Goal: Task Accomplishment & Management: Complete application form

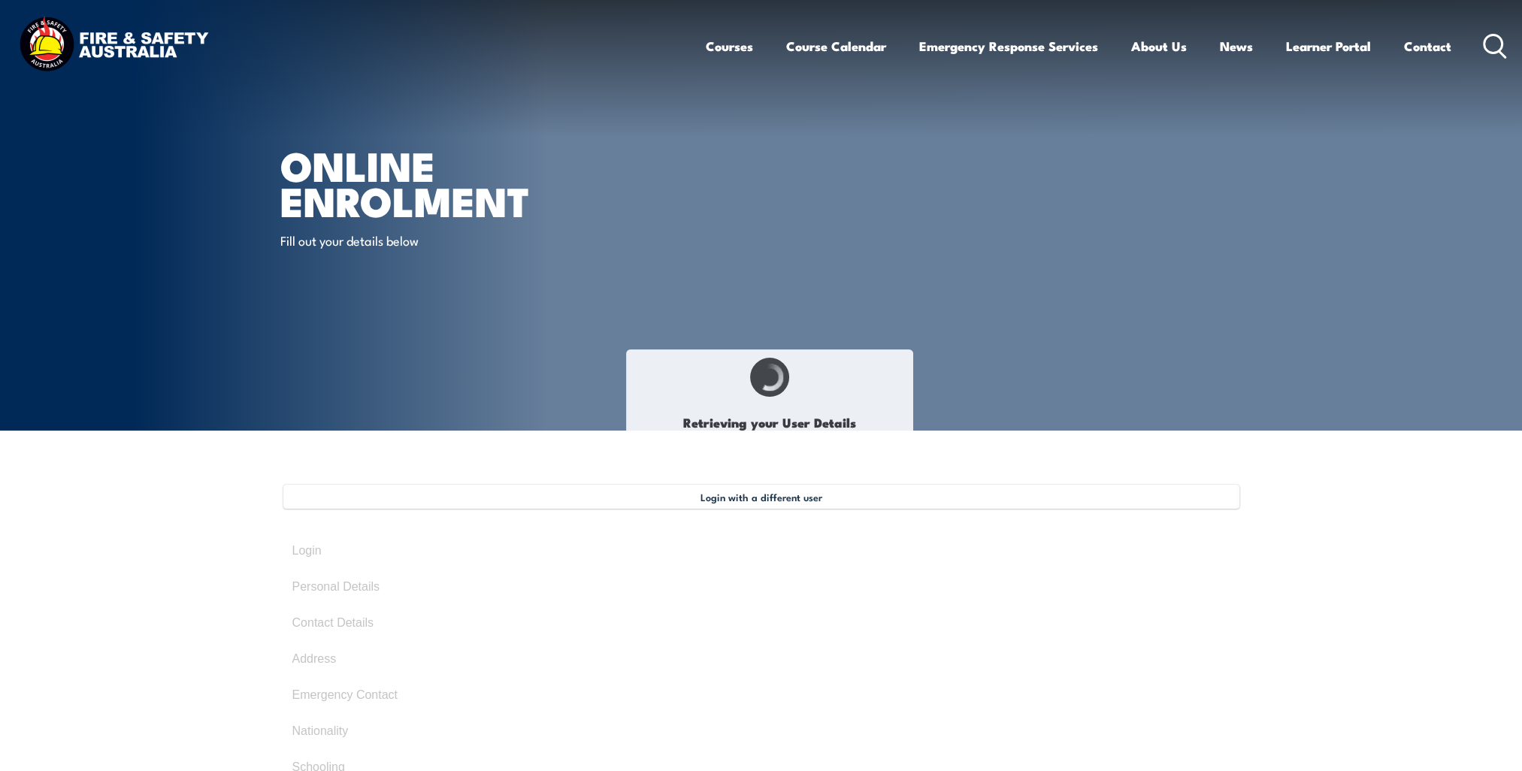
select select "Mr"
type input "[PERSON_NAME]"
type input "[DATE]"
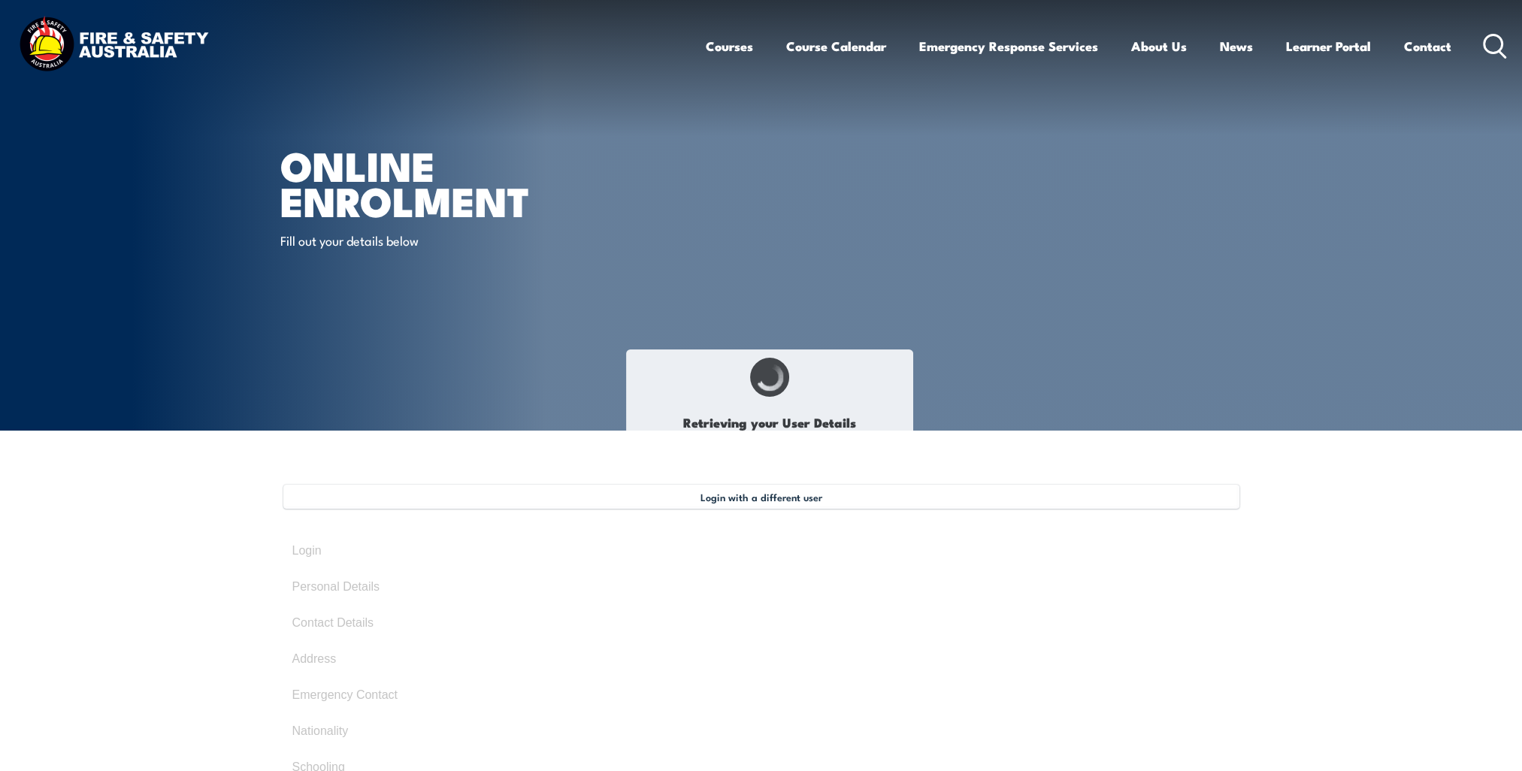
type input "755M8FK6AC"
select select "M"
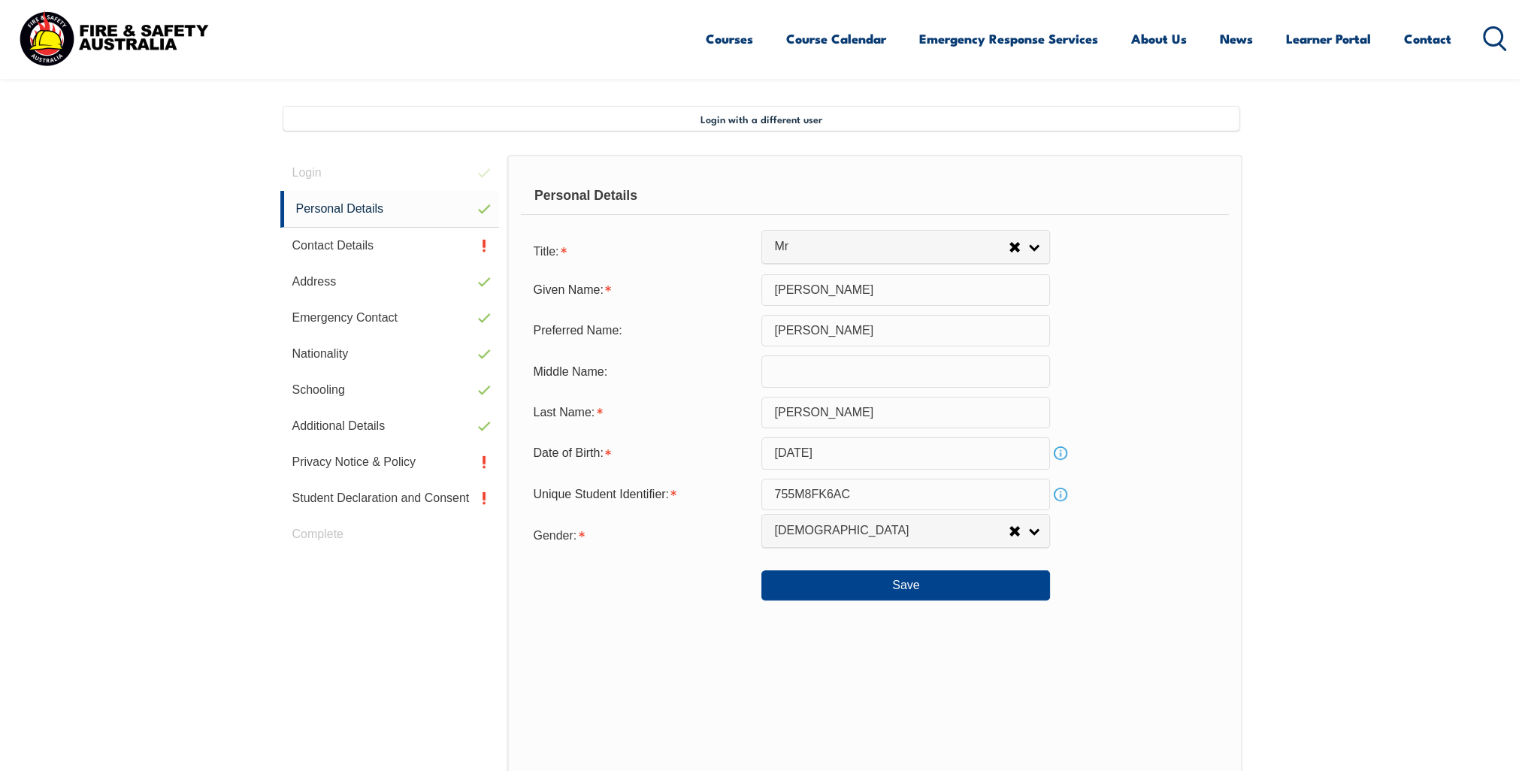
scroll to position [409, 0]
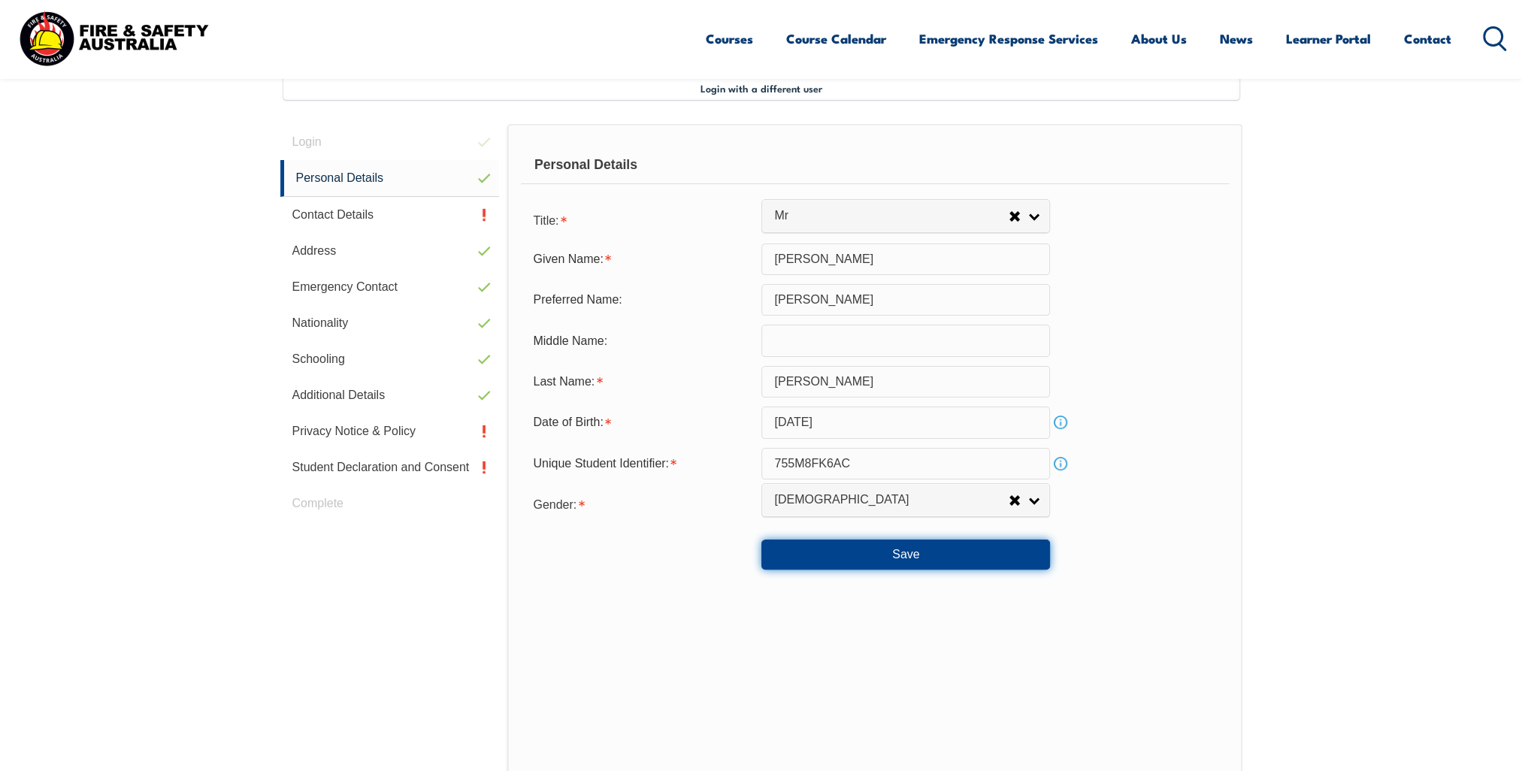
click at [904, 555] on button "Save" at bounding box center [905, 555] width 289 height 30
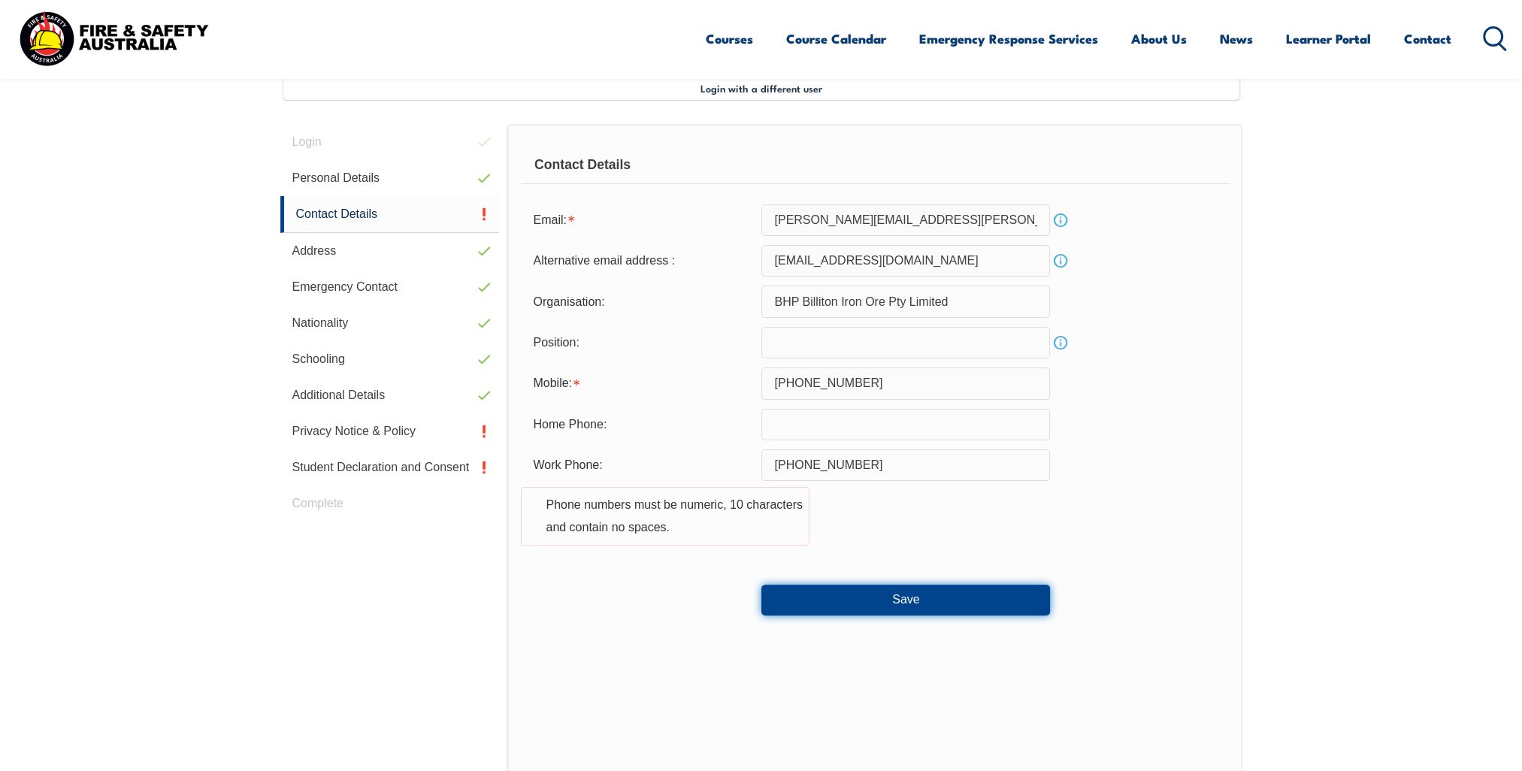
click at [899, 597] on button "Save" at bounding box center [905, 600] width 289 height 30
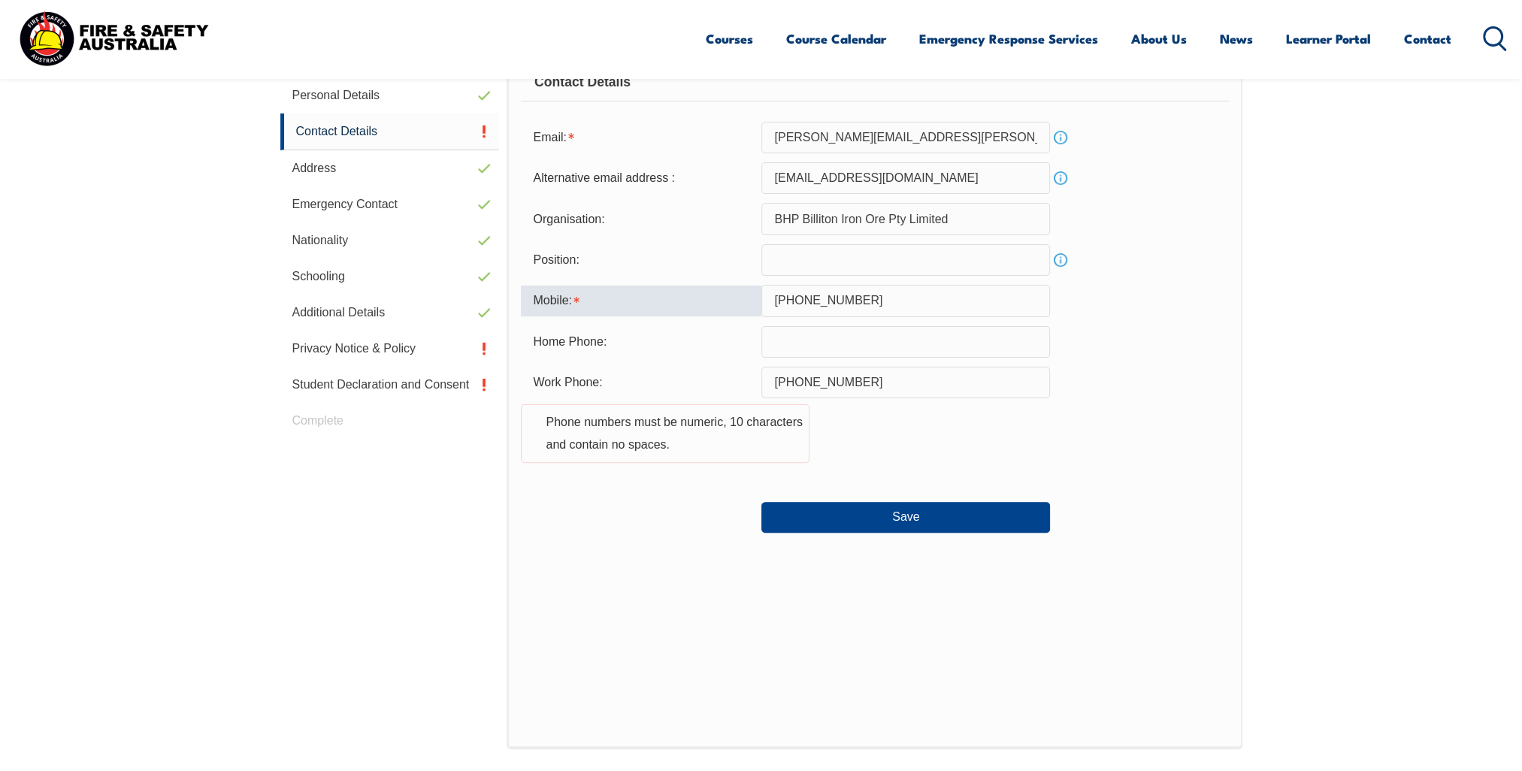
scroll to position [475, 0]
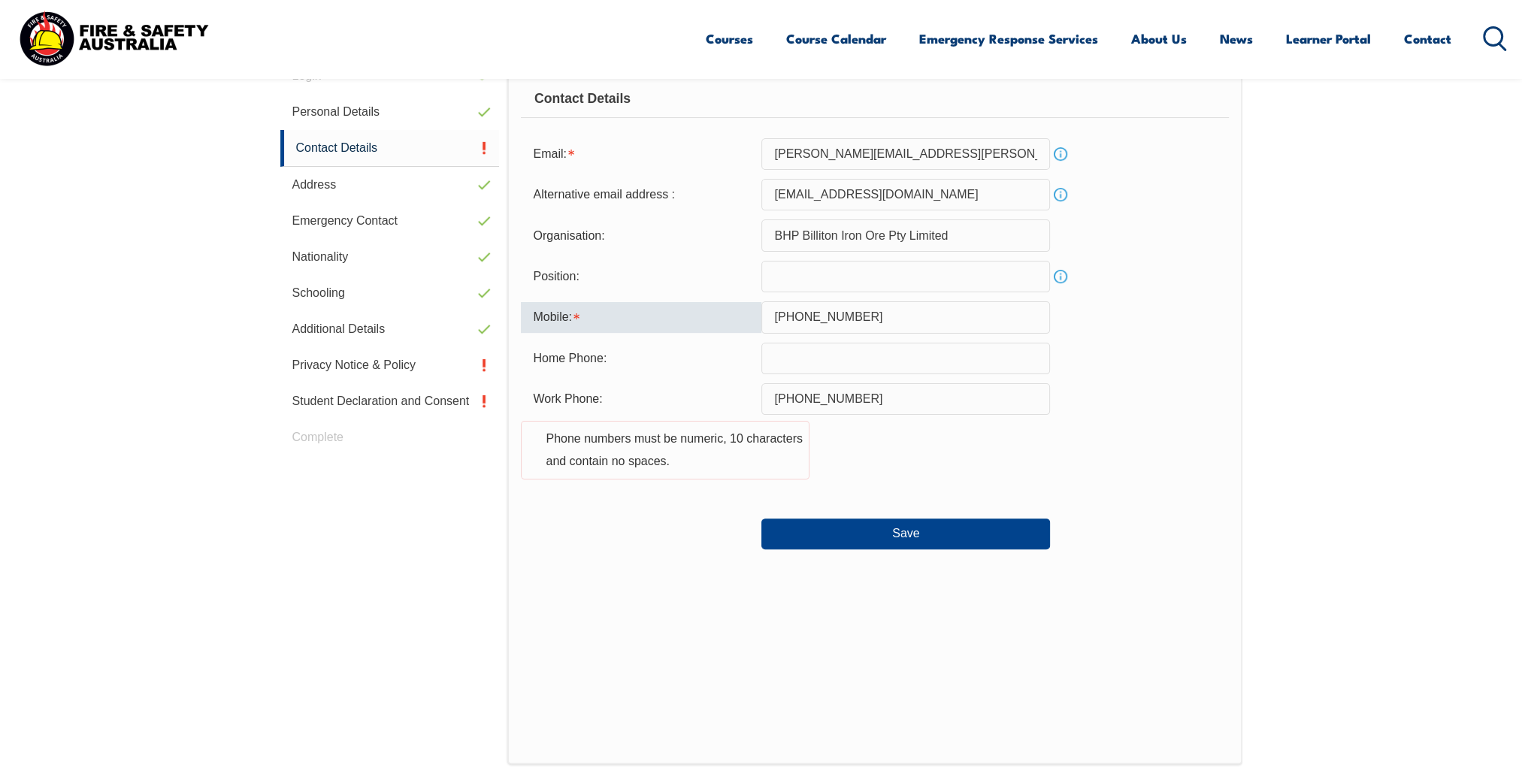
click at [797, 314] on input "[PHONE_NUMBER]" at bounding box center [905, 317] width 289 height 32
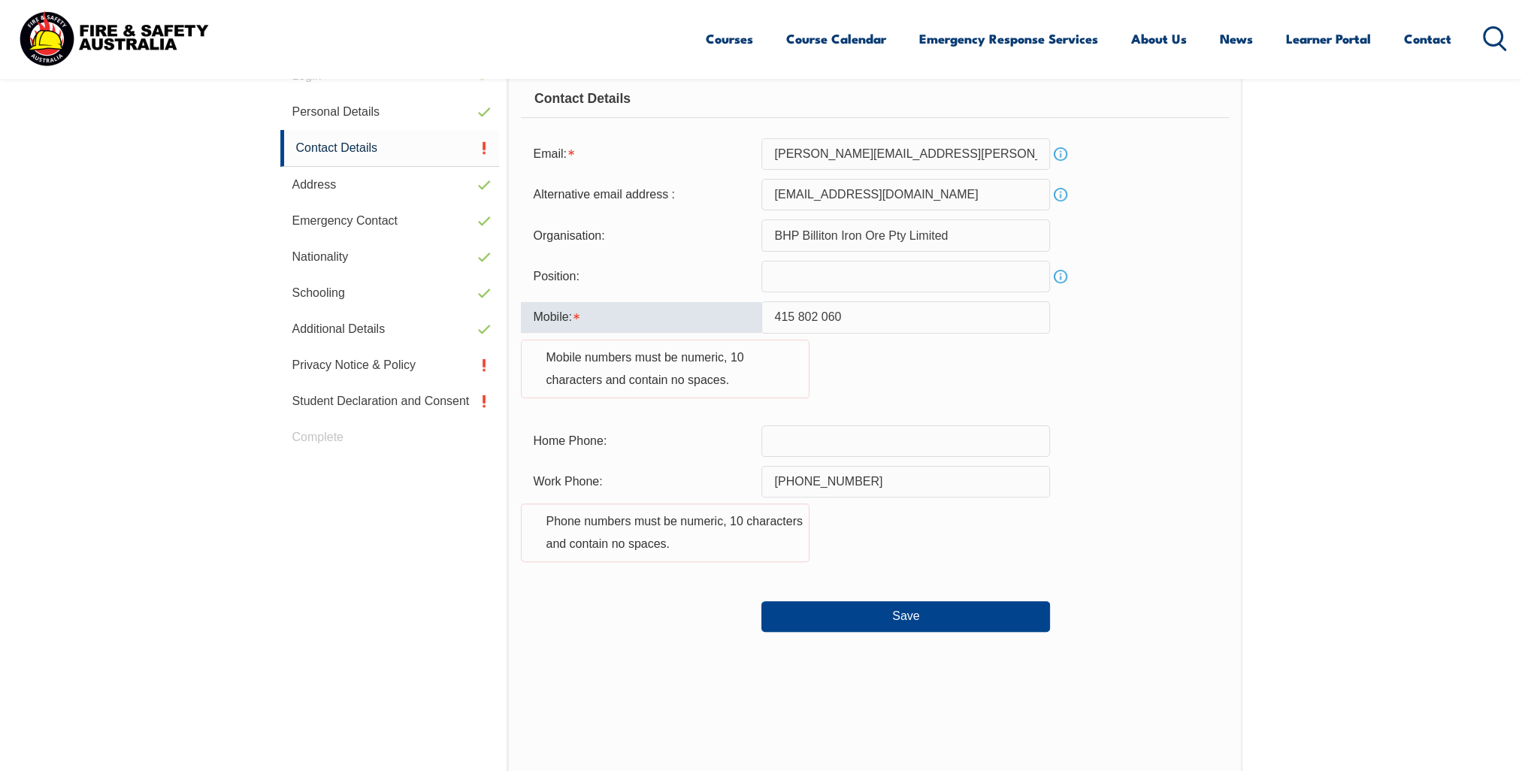
click at [839, 319] on input "415 802 060" at bounding box center [905, 317] width 289 height 32
click at [775, 315] on input "415 802 060" at bounding box center [905, 317] width 289 height 32
click at [845, 319] on input "415 802 060" at bounding box center [905, 317] width 289 height 32
type input "4"
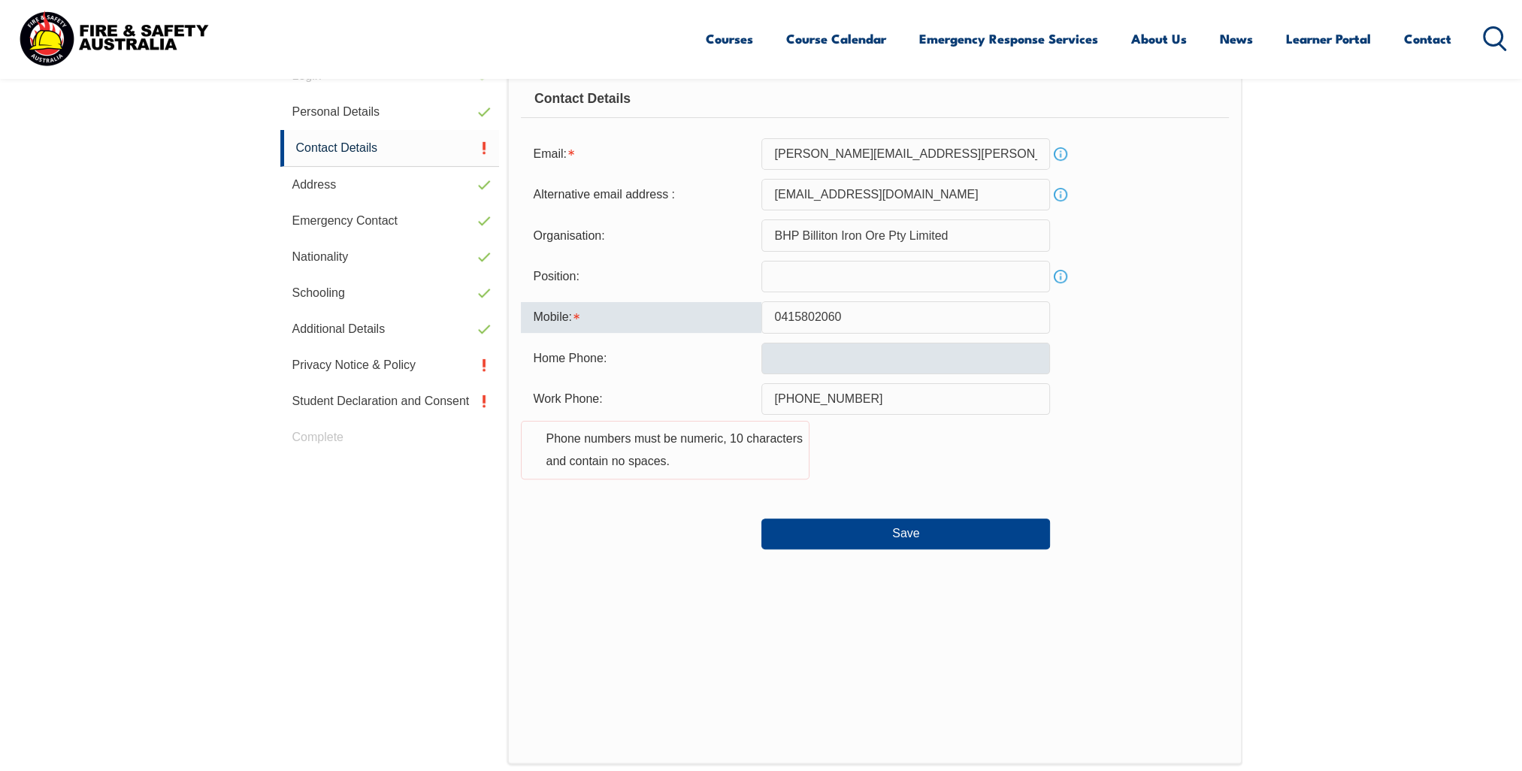
type input "0415802060"
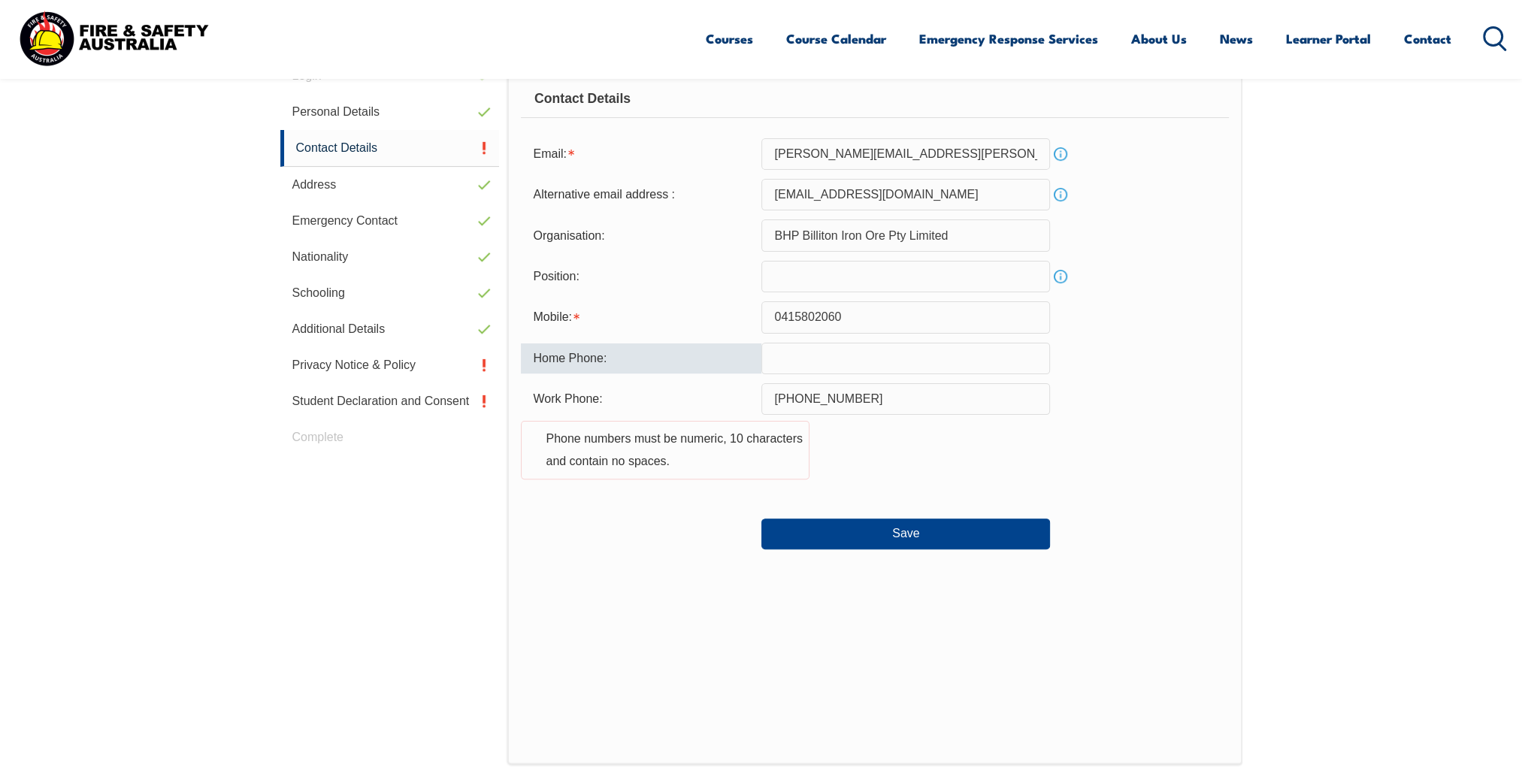
click at [812, 365] on input "text" at bounding box center [905, 359] width 289 height 32
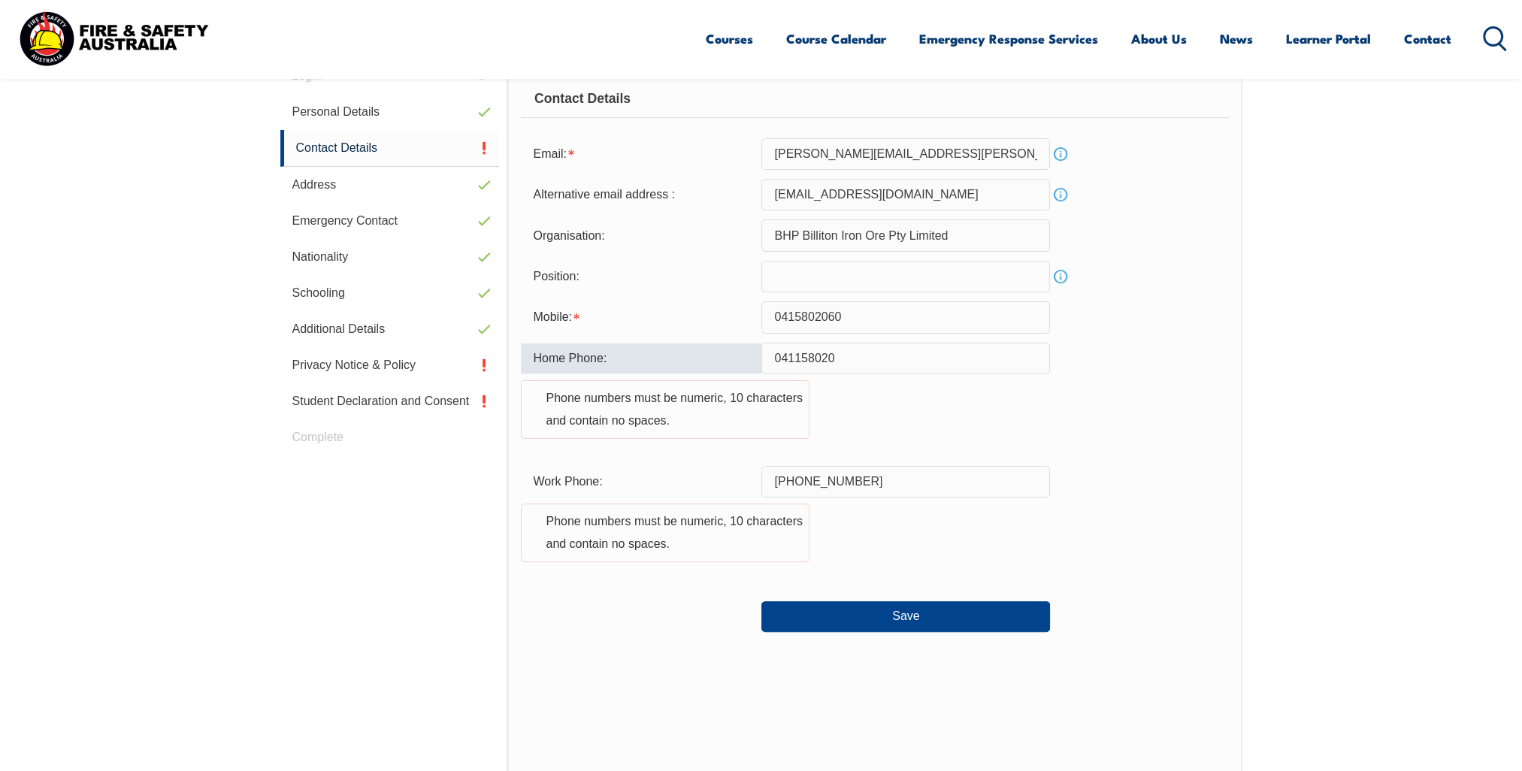
type input "0411580206"
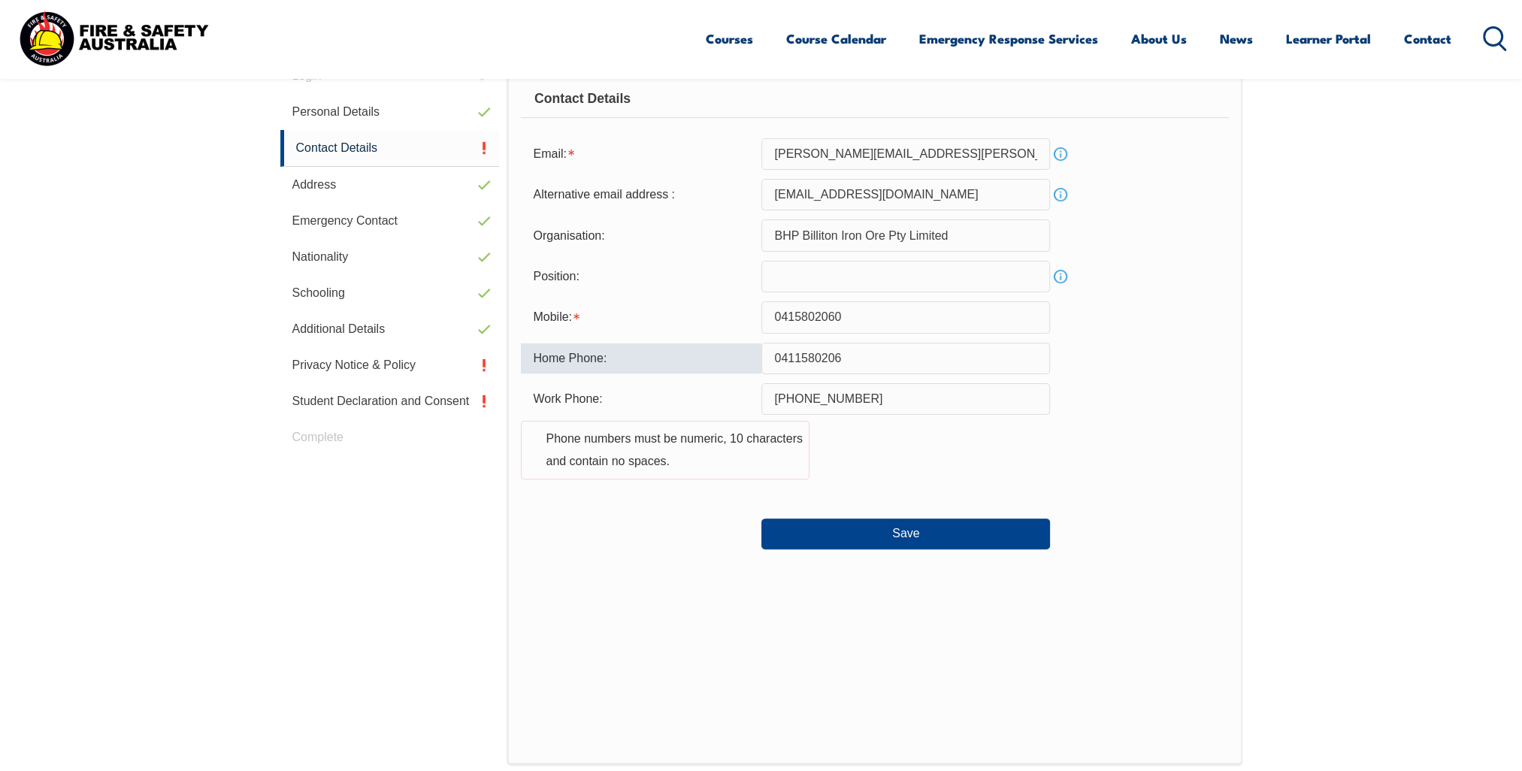
drag, startPoint x: 826, startPoint y: 360, endPoint x: 763, endPoint y: 358, distance: 62.4
click at [763, 358] on input "0411580206" at bounding box center [905, 359] width 289 height 32
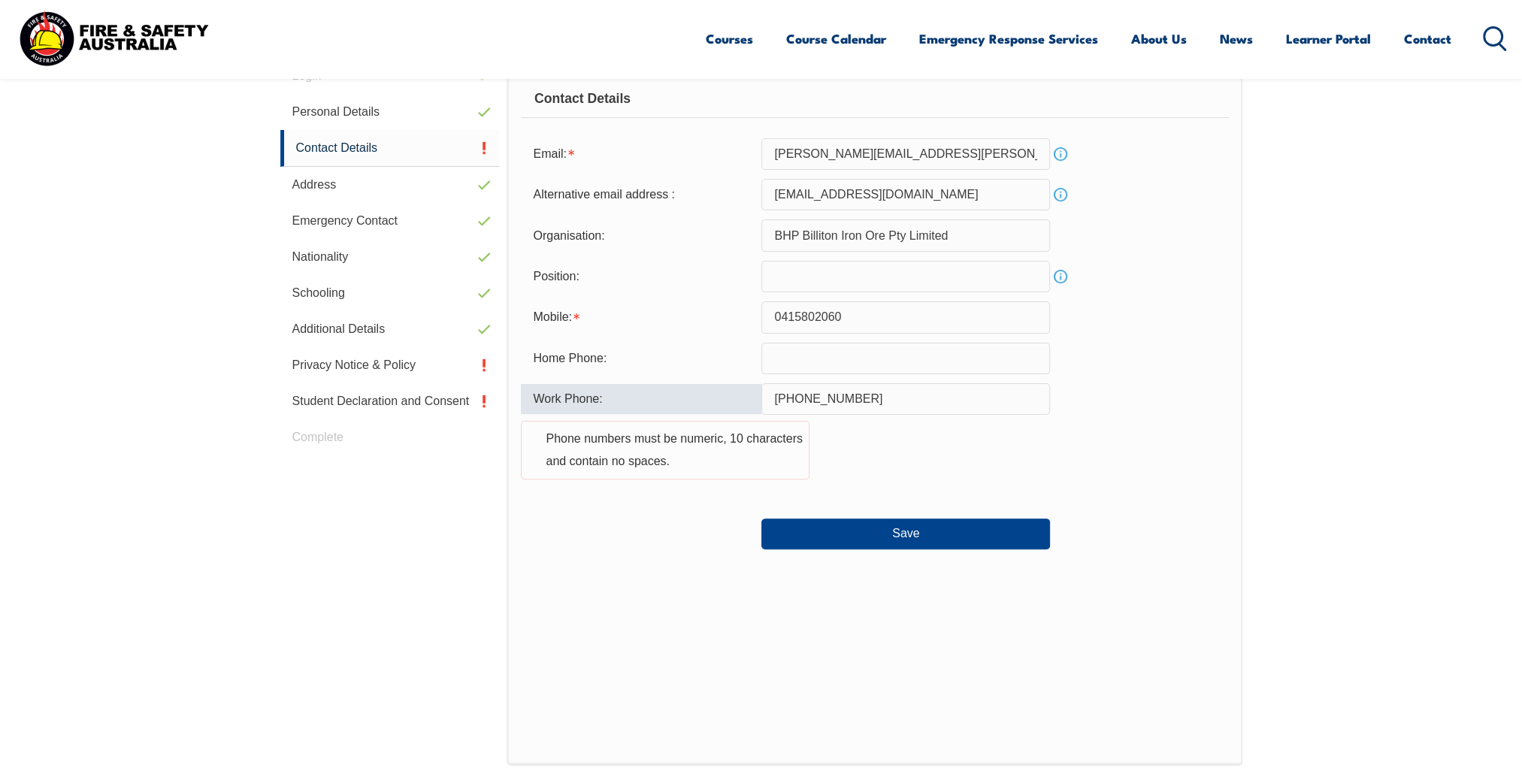
drag, startPoint x: 855, startPoint y: 392, endPoint x: 763, endPoint y: 384, distance: 92.0
click at [763, 384] on input "[PHONE_NUMBER]" at bounding box center [905, 399] width 289 height 32
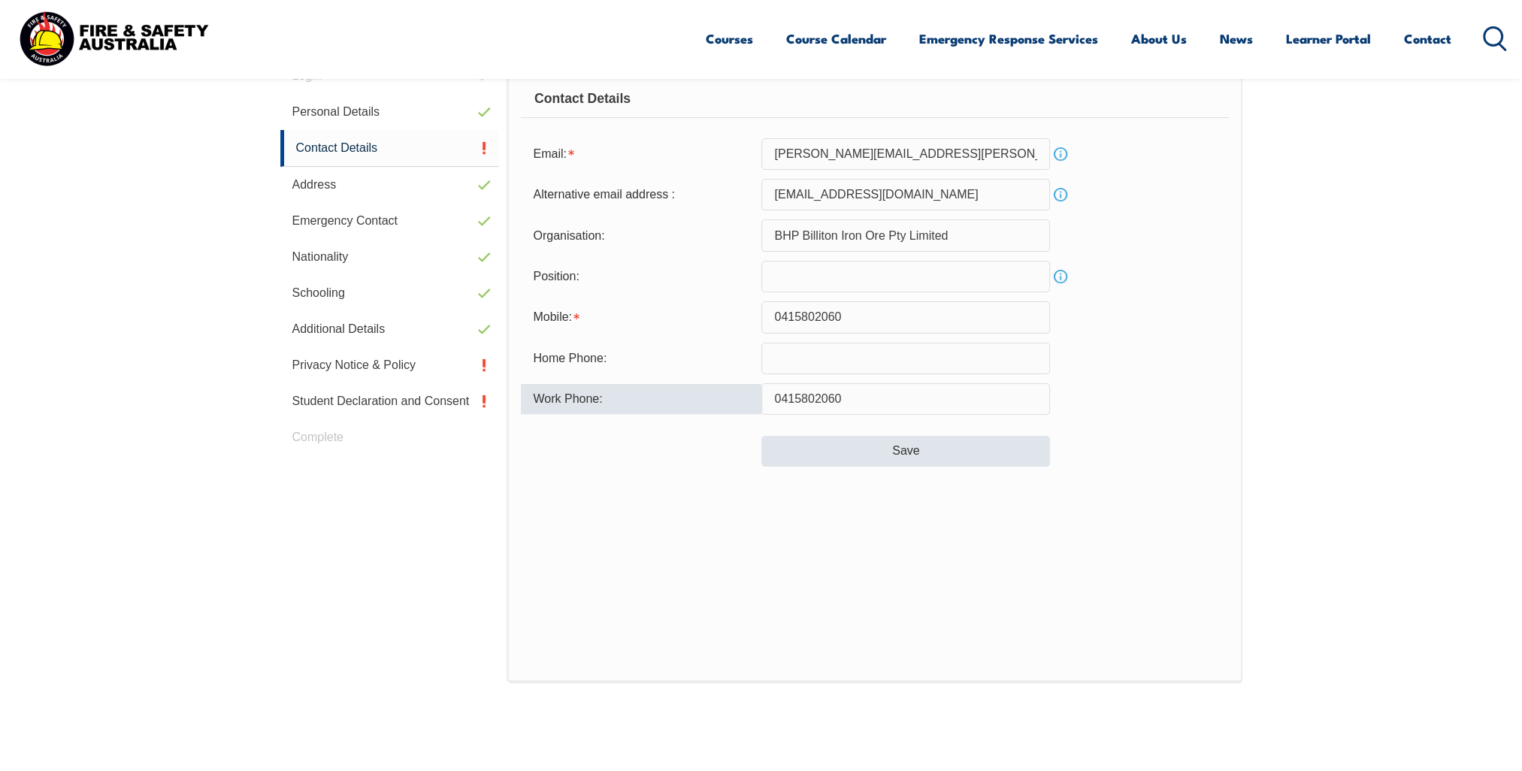
type input "0415802060"
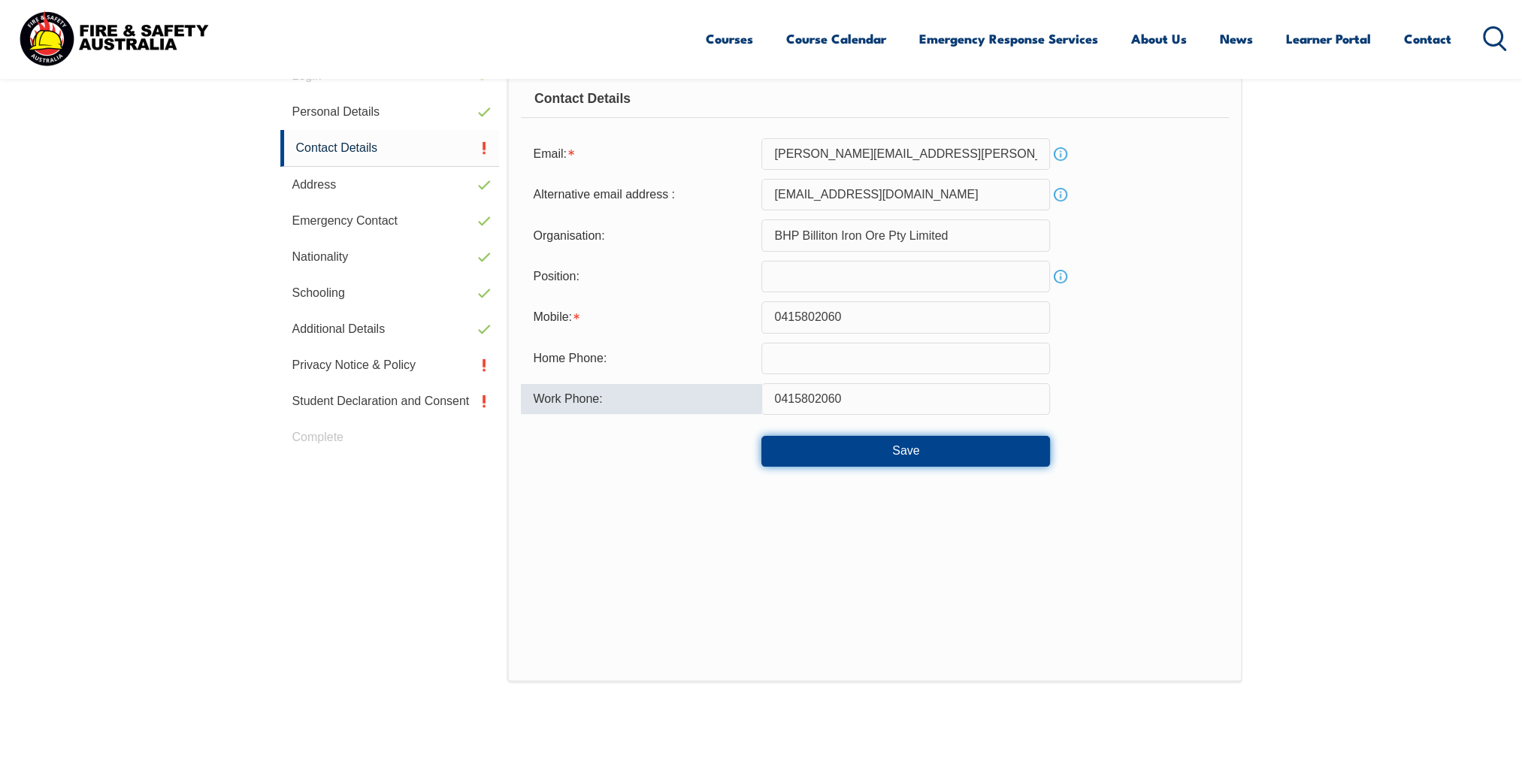
click at [893, 452] on button "Save" at bounding box center [905, 451] width 289 height 30
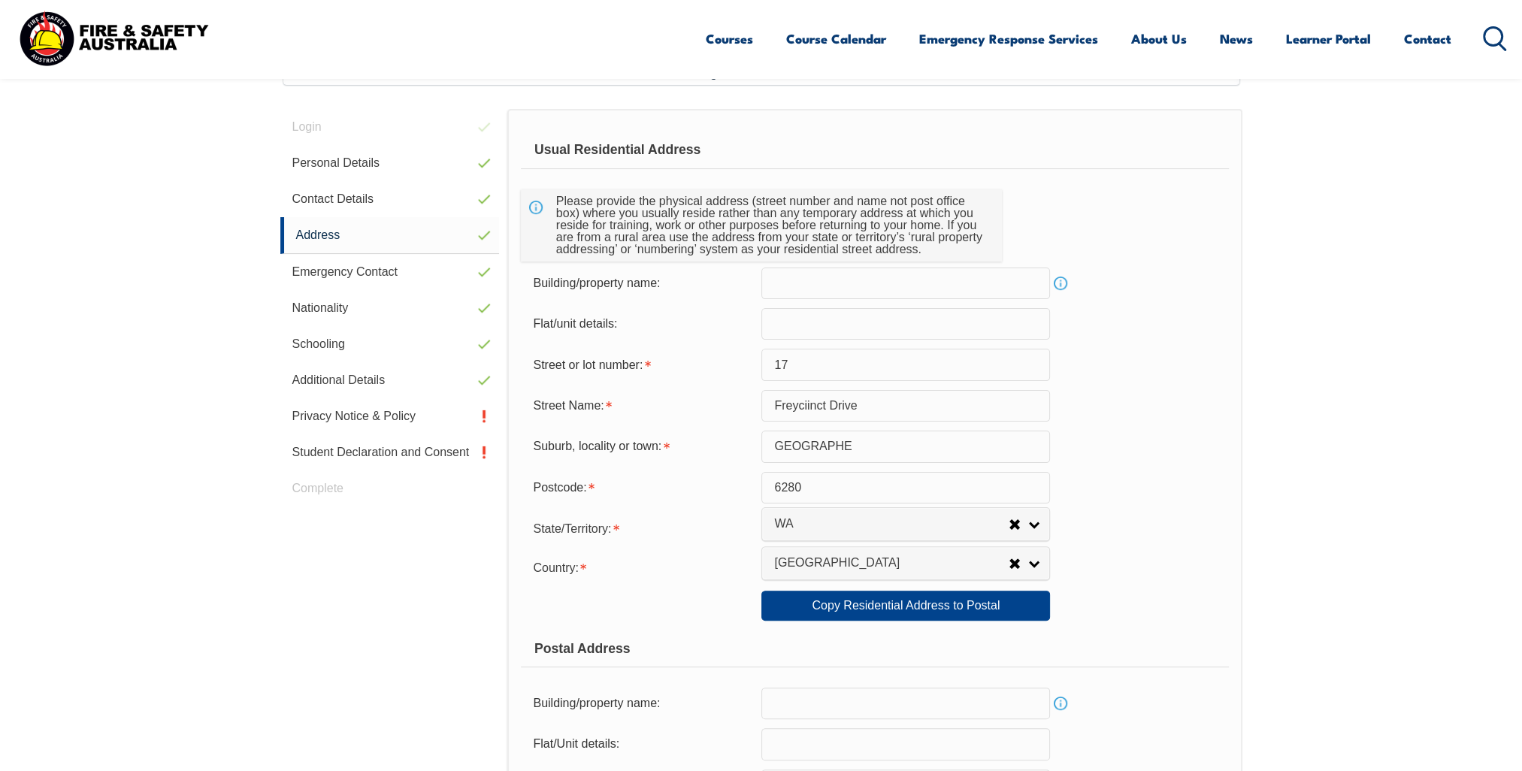
scroll to position [409, 0]
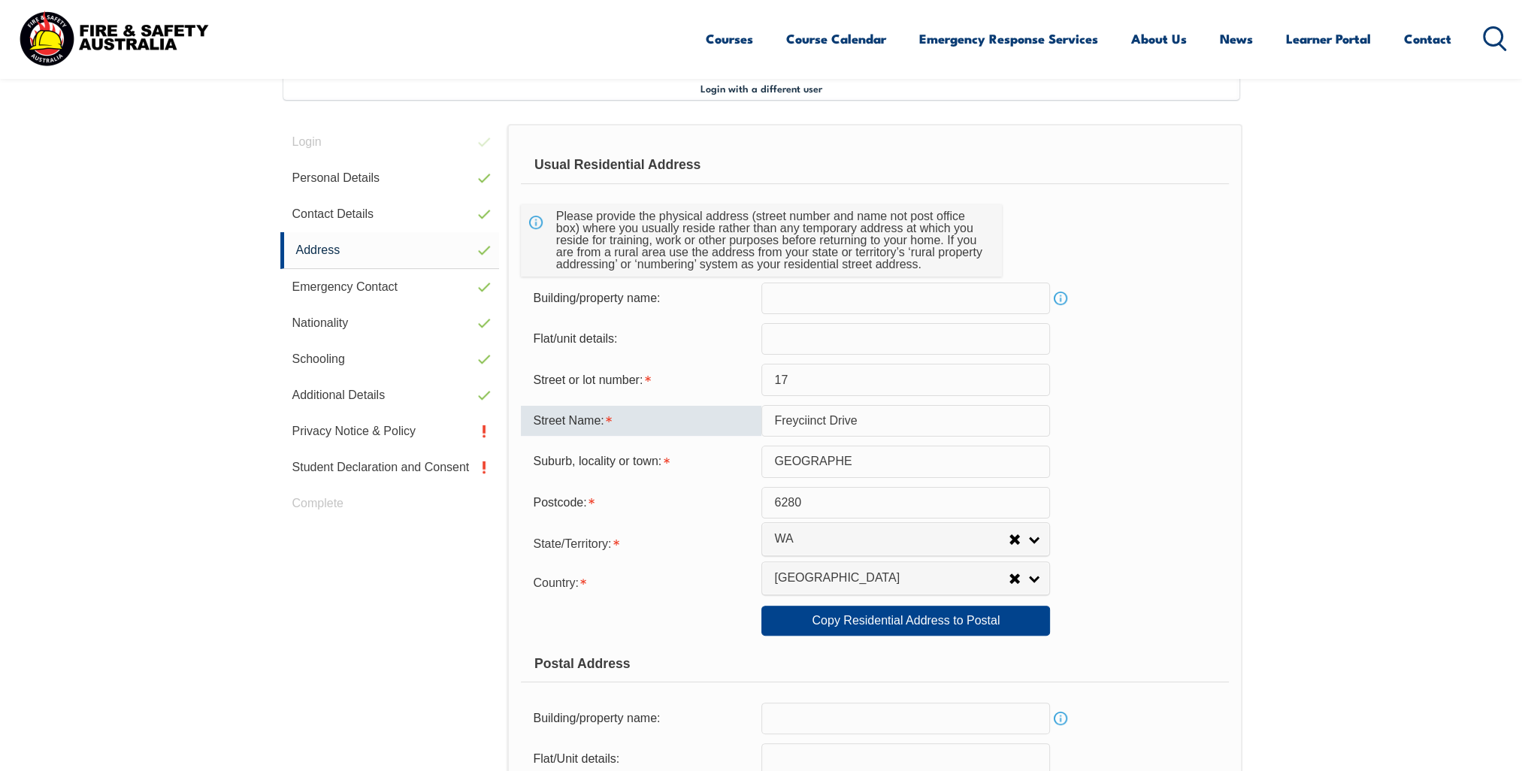
click at [809, 416] on input "Freyciinct Drive" at bounding box center [905, 421] width 289 height 32
type input "Freycinet Drive"
click at [1166, 412] on div "Street Name: [GEOGRAPHIC_DATA]" at bounding box center [874, 421] width 707 height 32
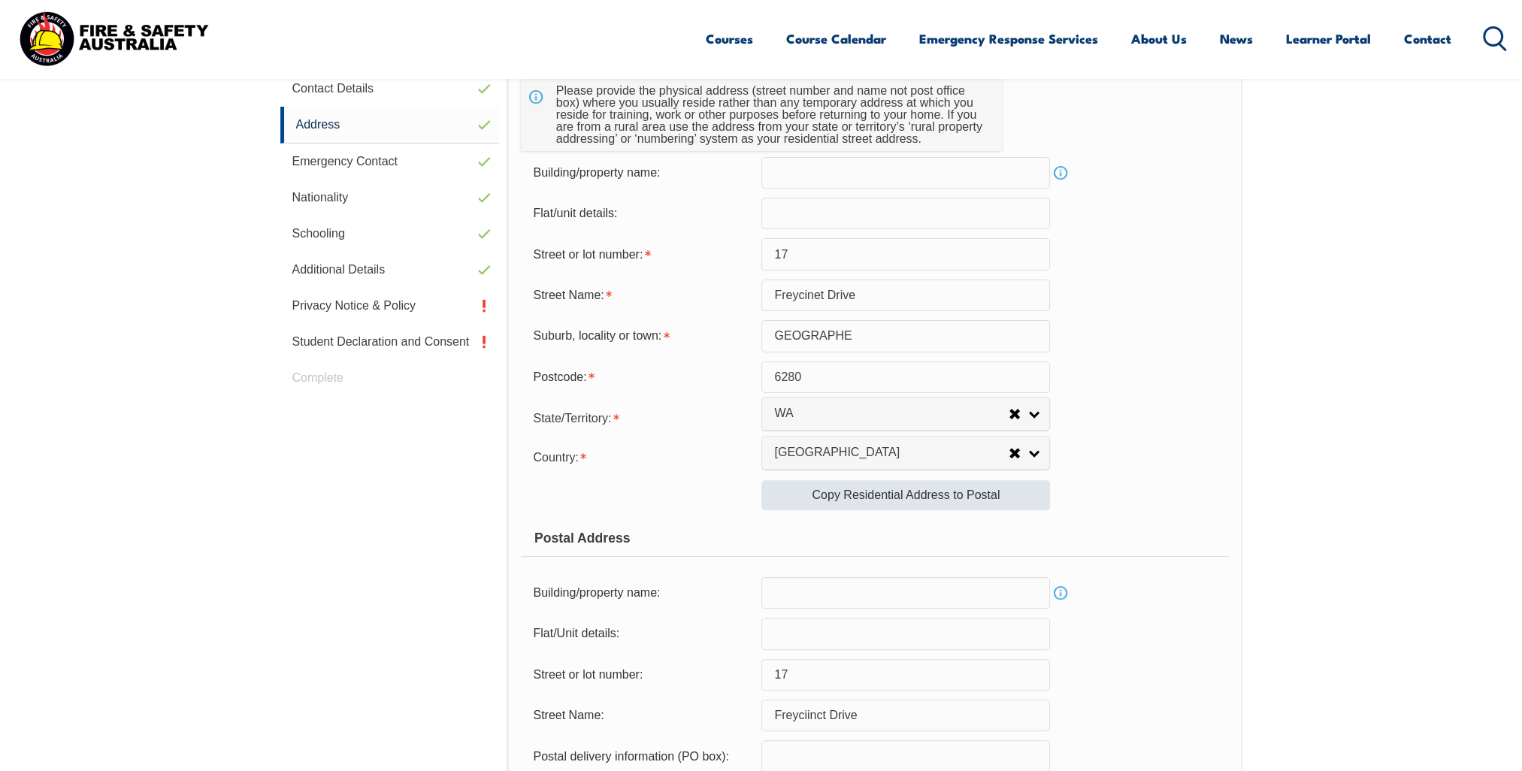
scroll to position [559, 0]
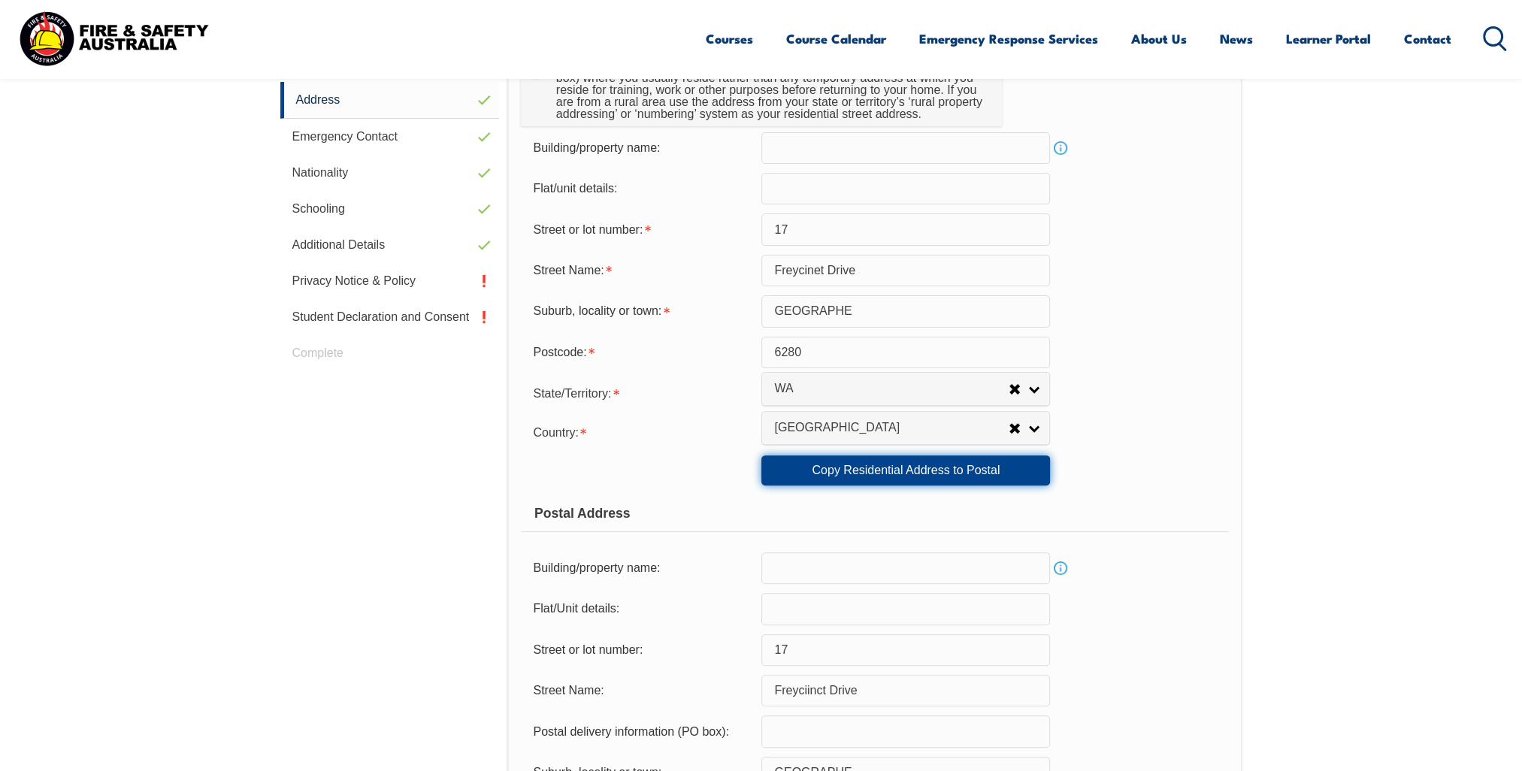
click at [875, 470] on link "Copy Residential Address to Postal" at bounding box center [905, 470] width 289 height 30
type input "Freycinet Drive"
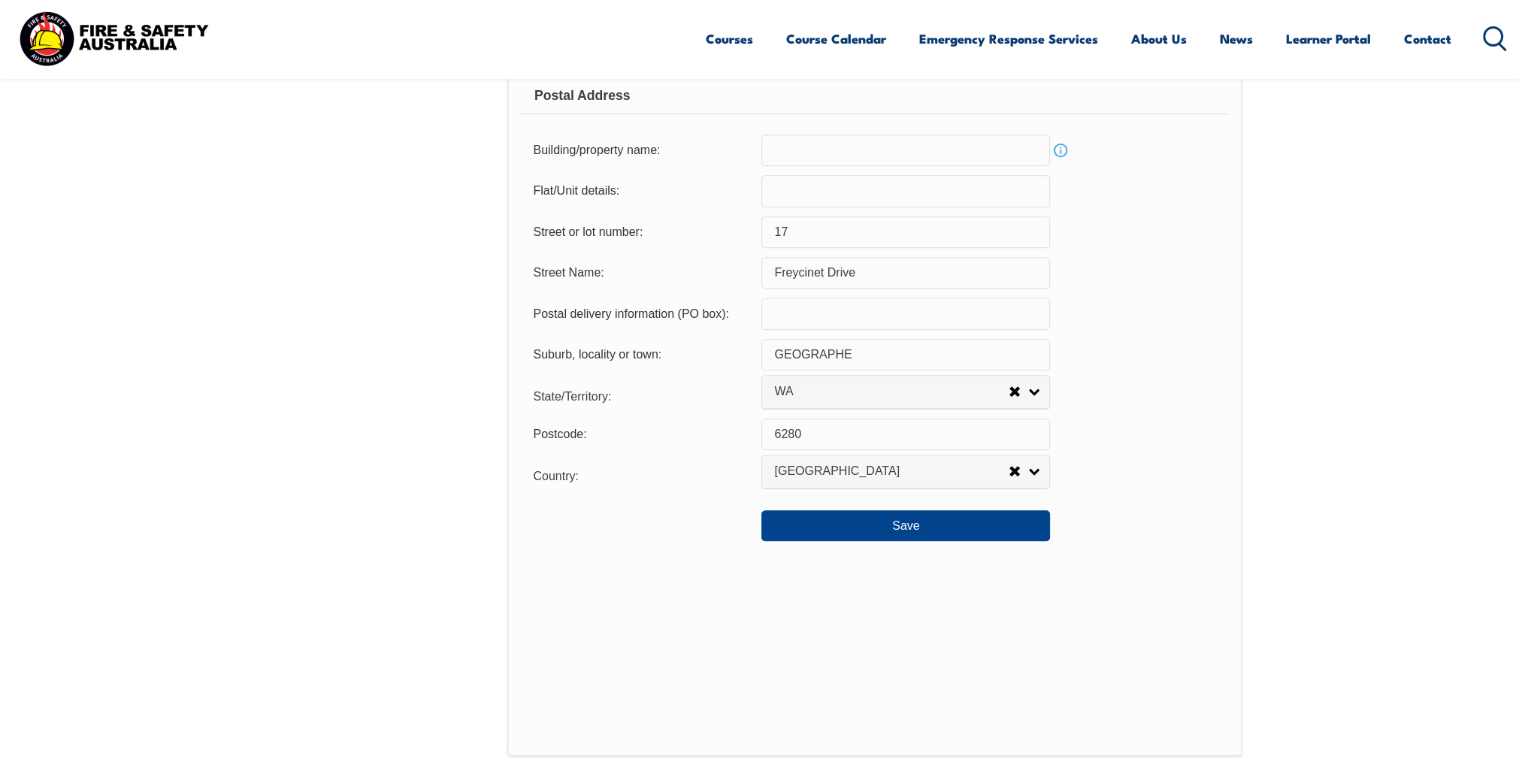
scroll to position [1010, 0]
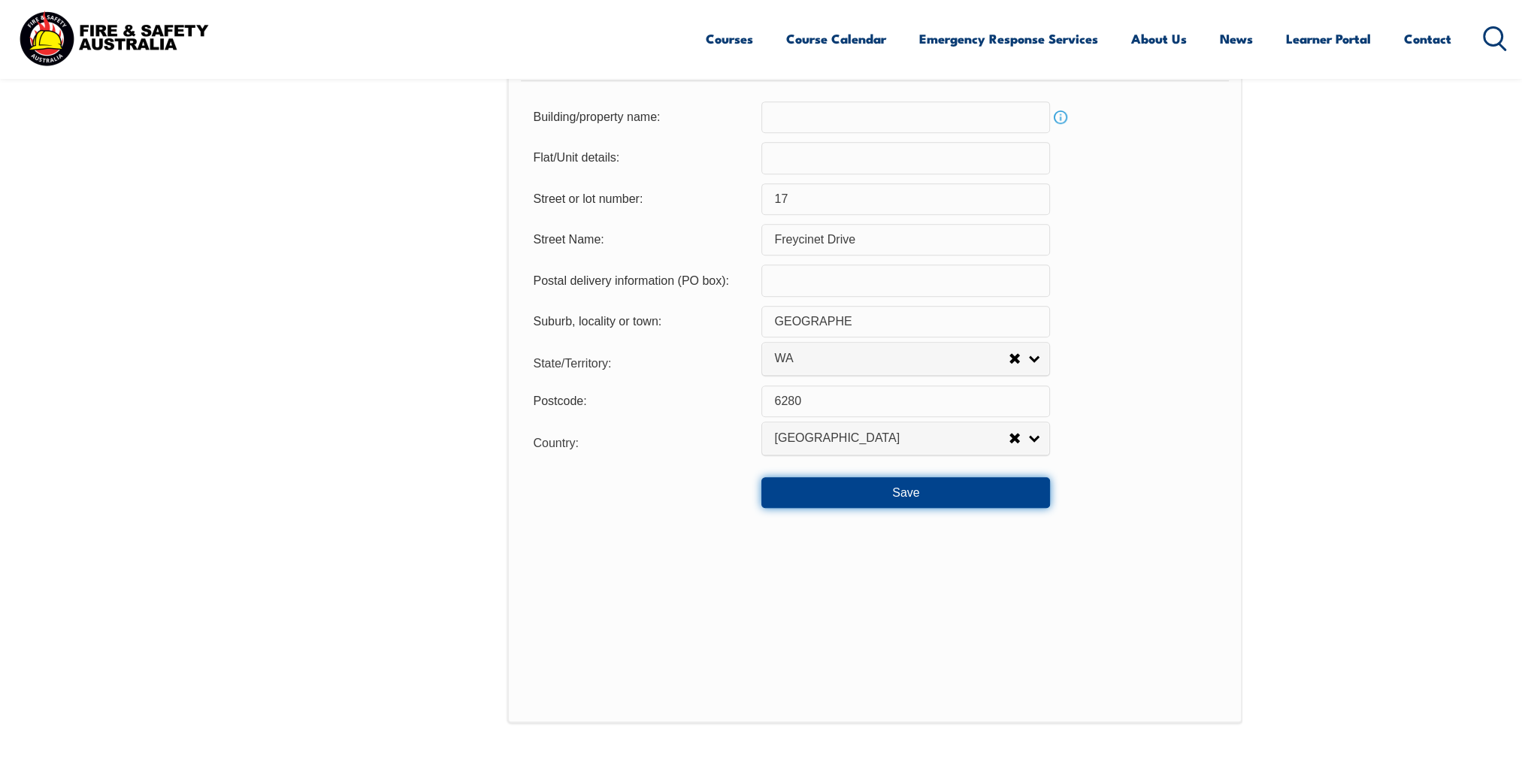
click at [893, 490] on button "Save" at bounding box center [905, 492] width 289 height 30
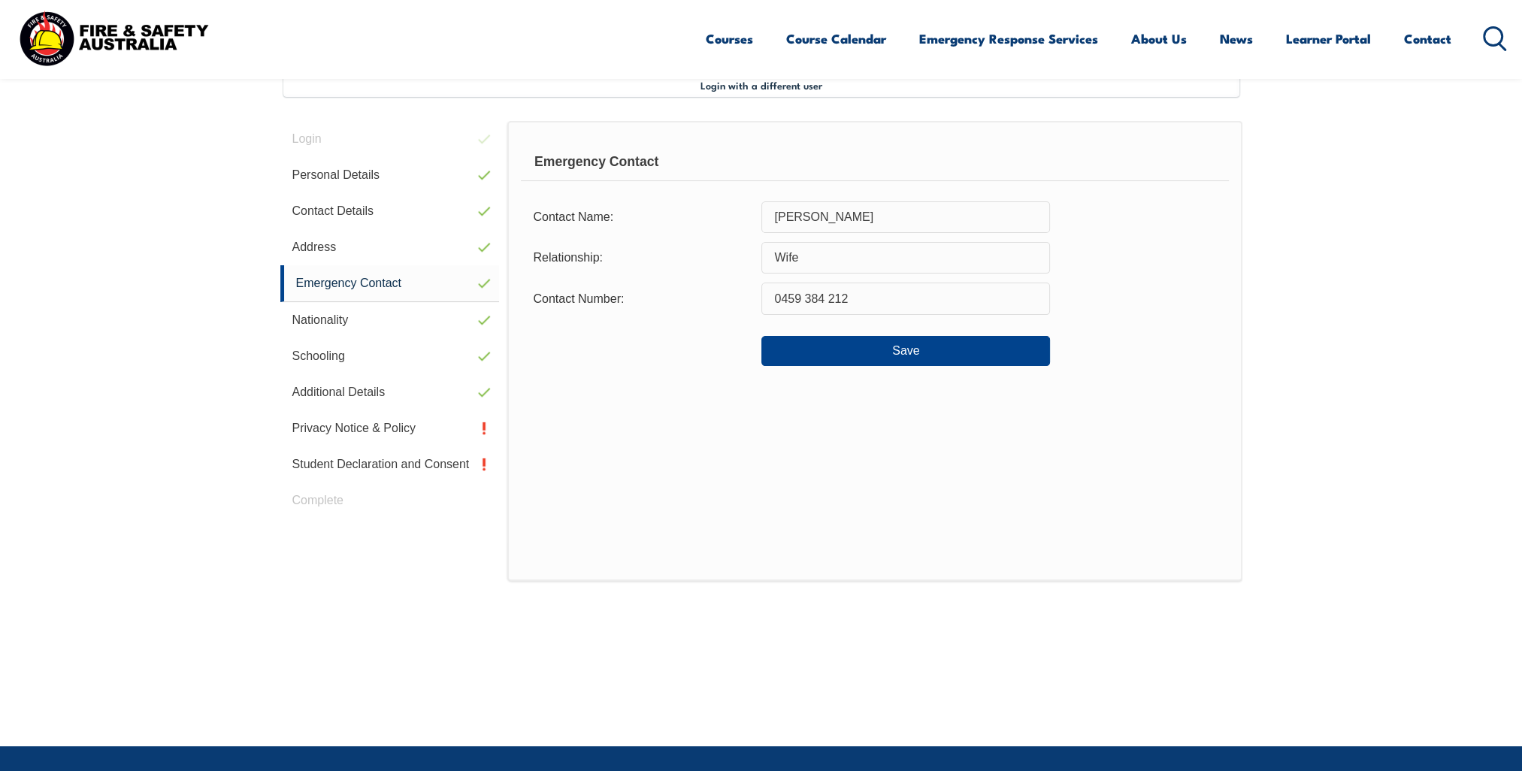
scroll to position [409, 0]
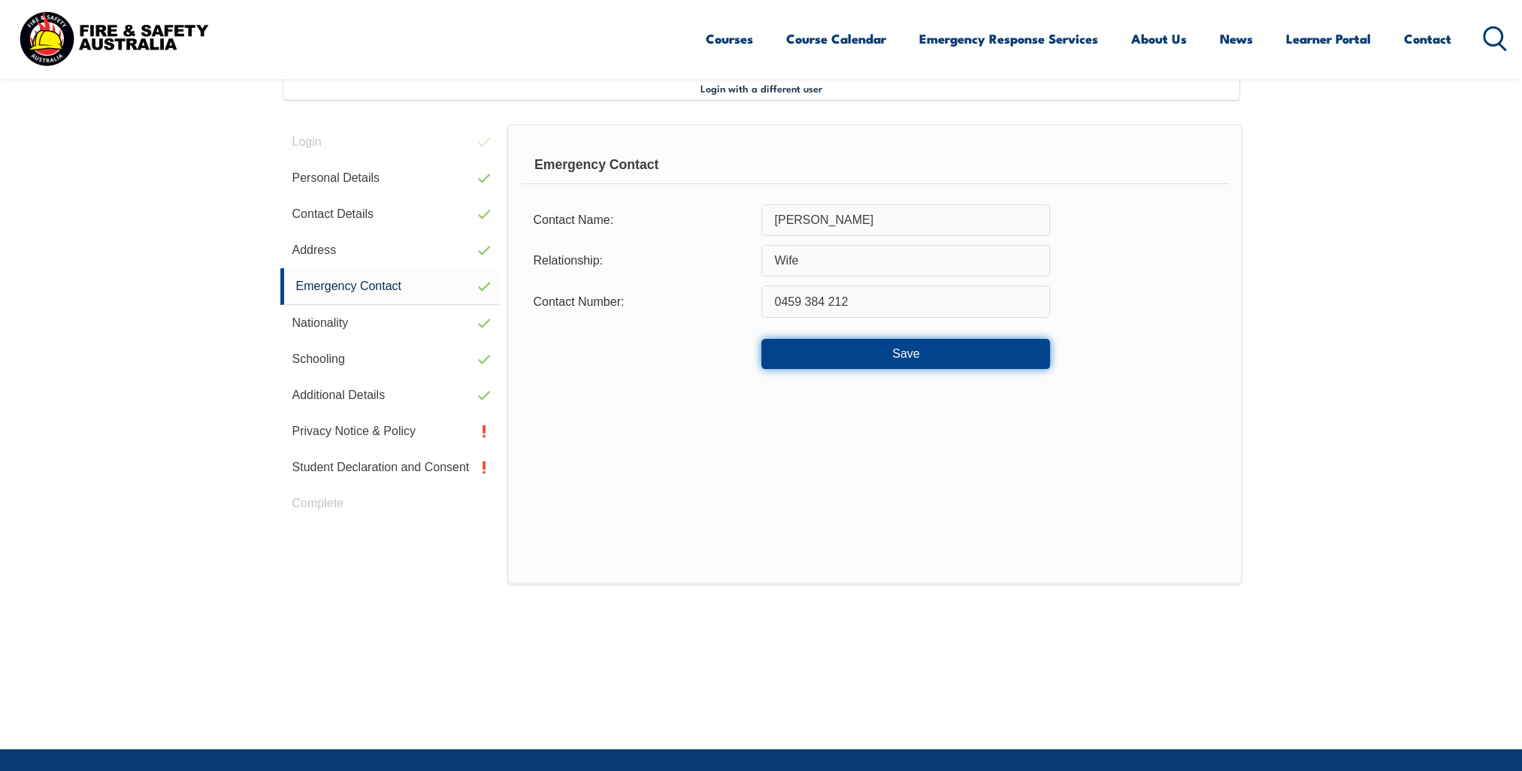
click at [889, 353] on button "Save" at bounding box center [905, 354] width 289 height 30
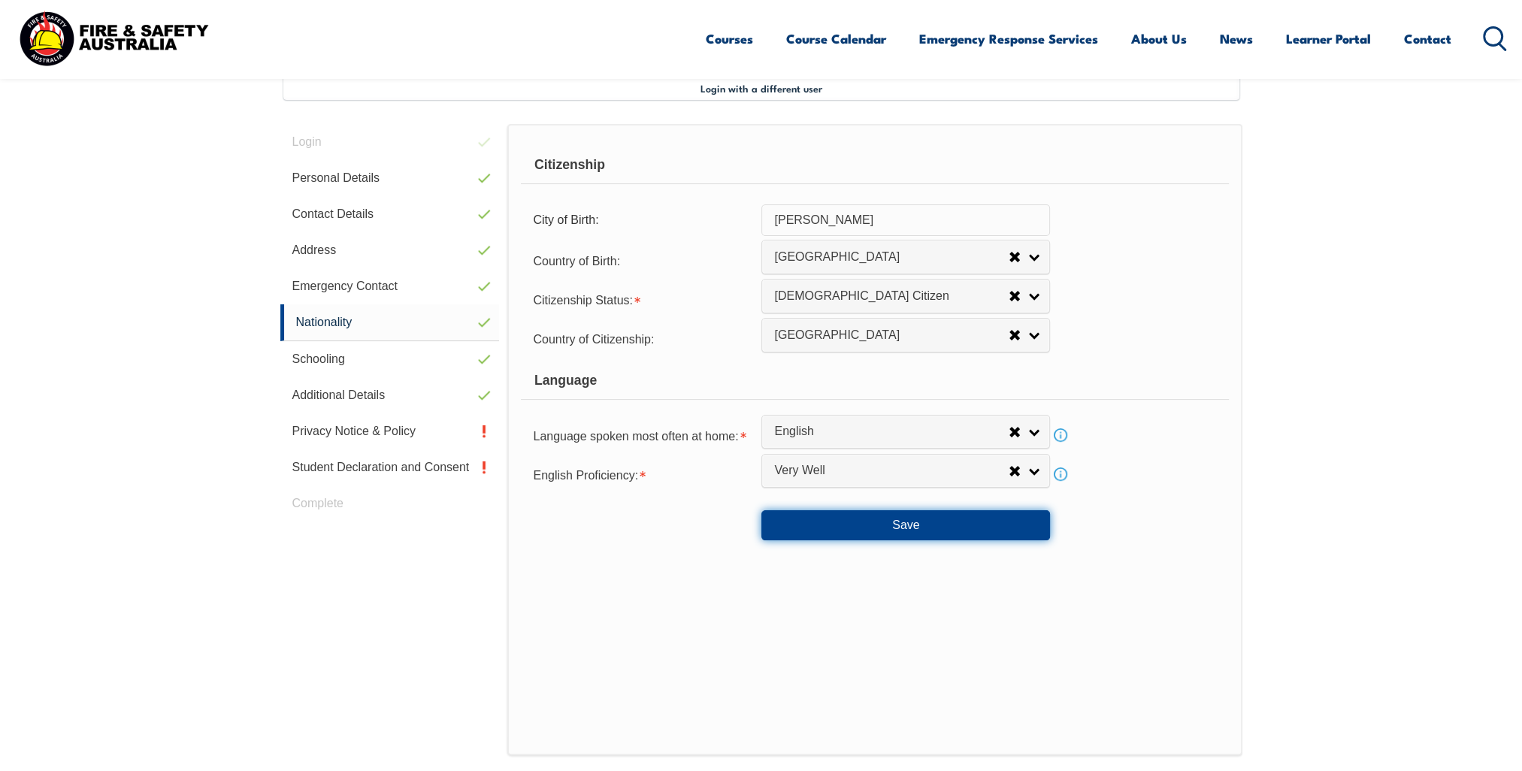
click at [901, 521] on button "Save" at bounding box center [905, 525] width 289 height 30
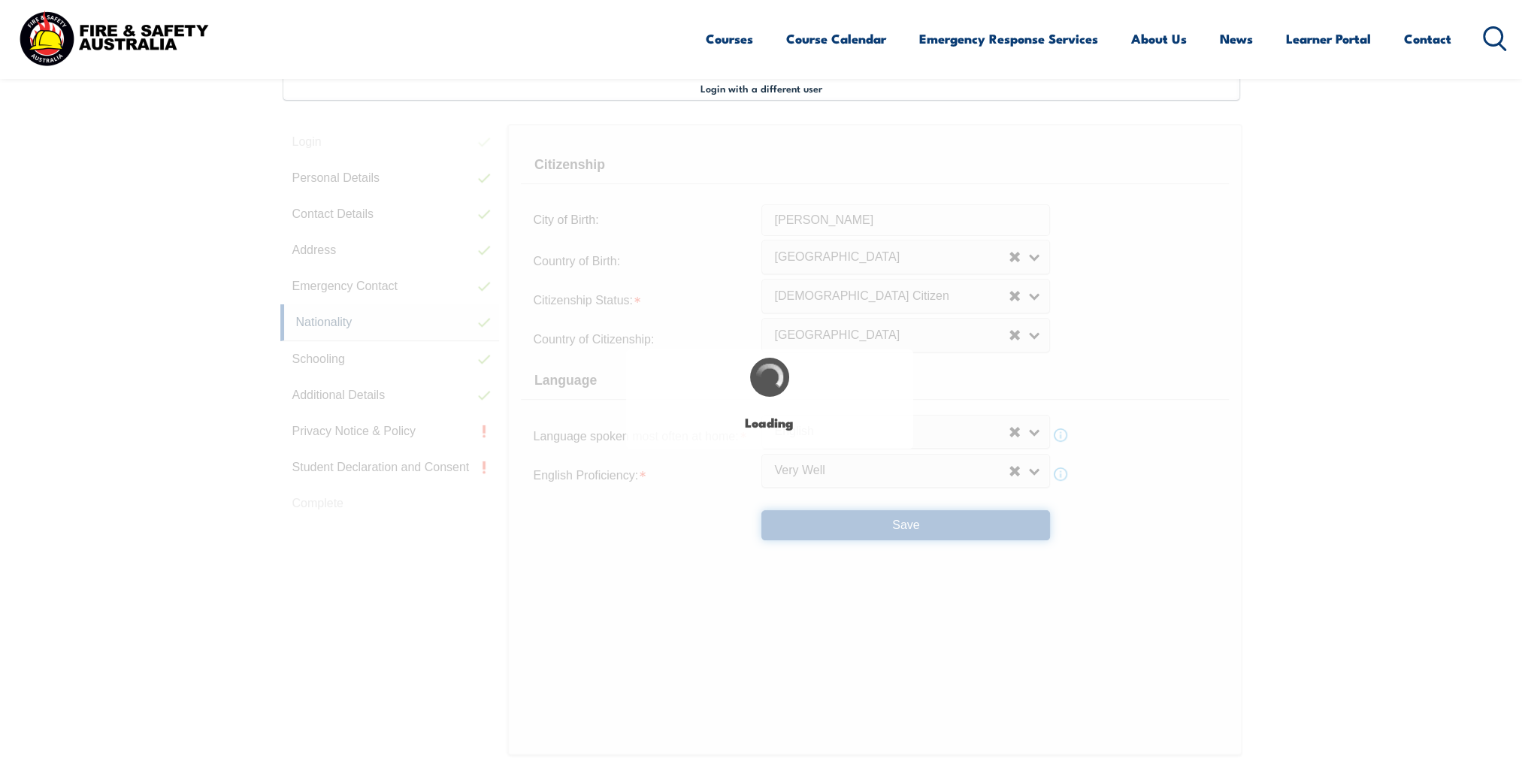
select select "false"
select select "true"
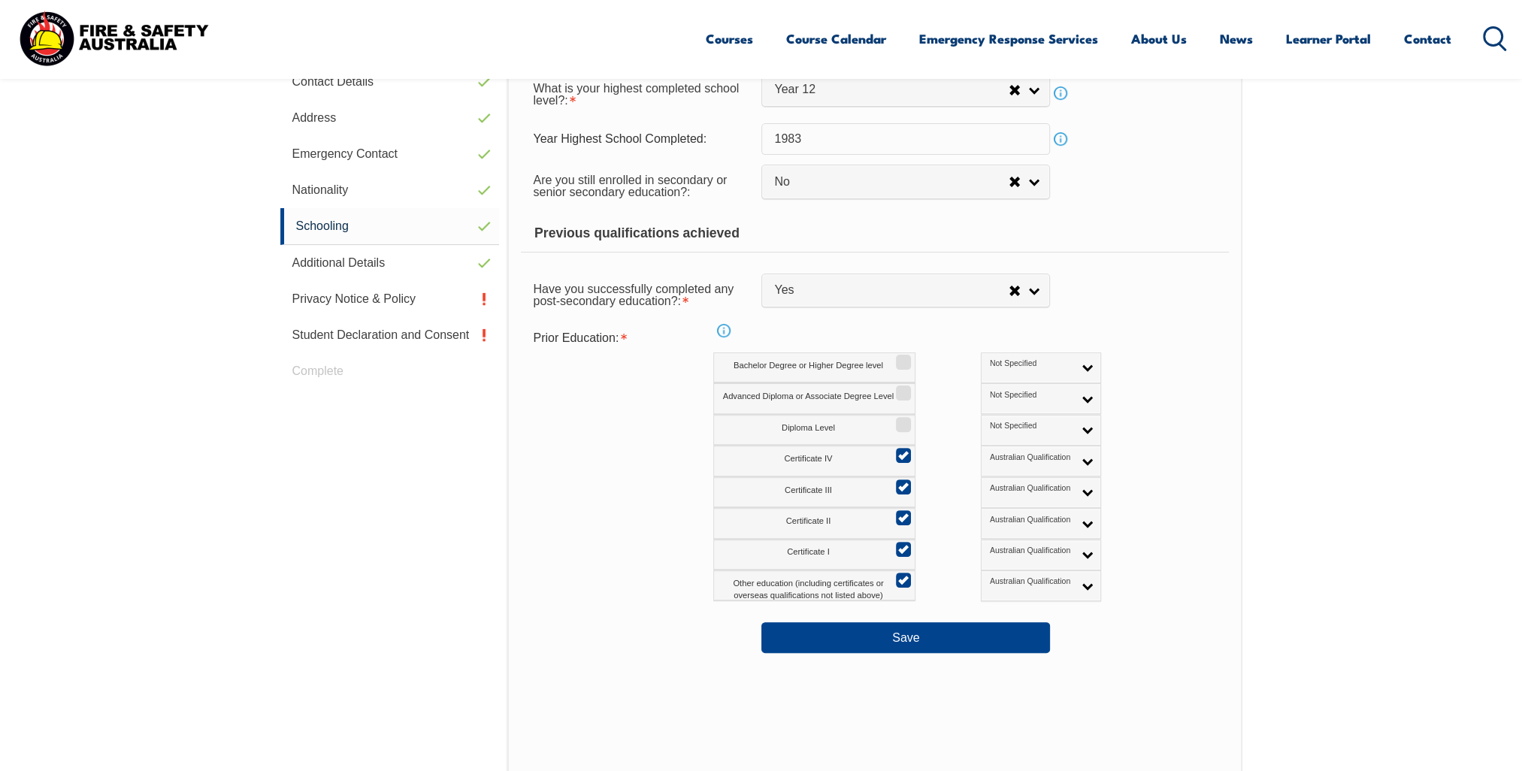
scroll to position [484, 0]
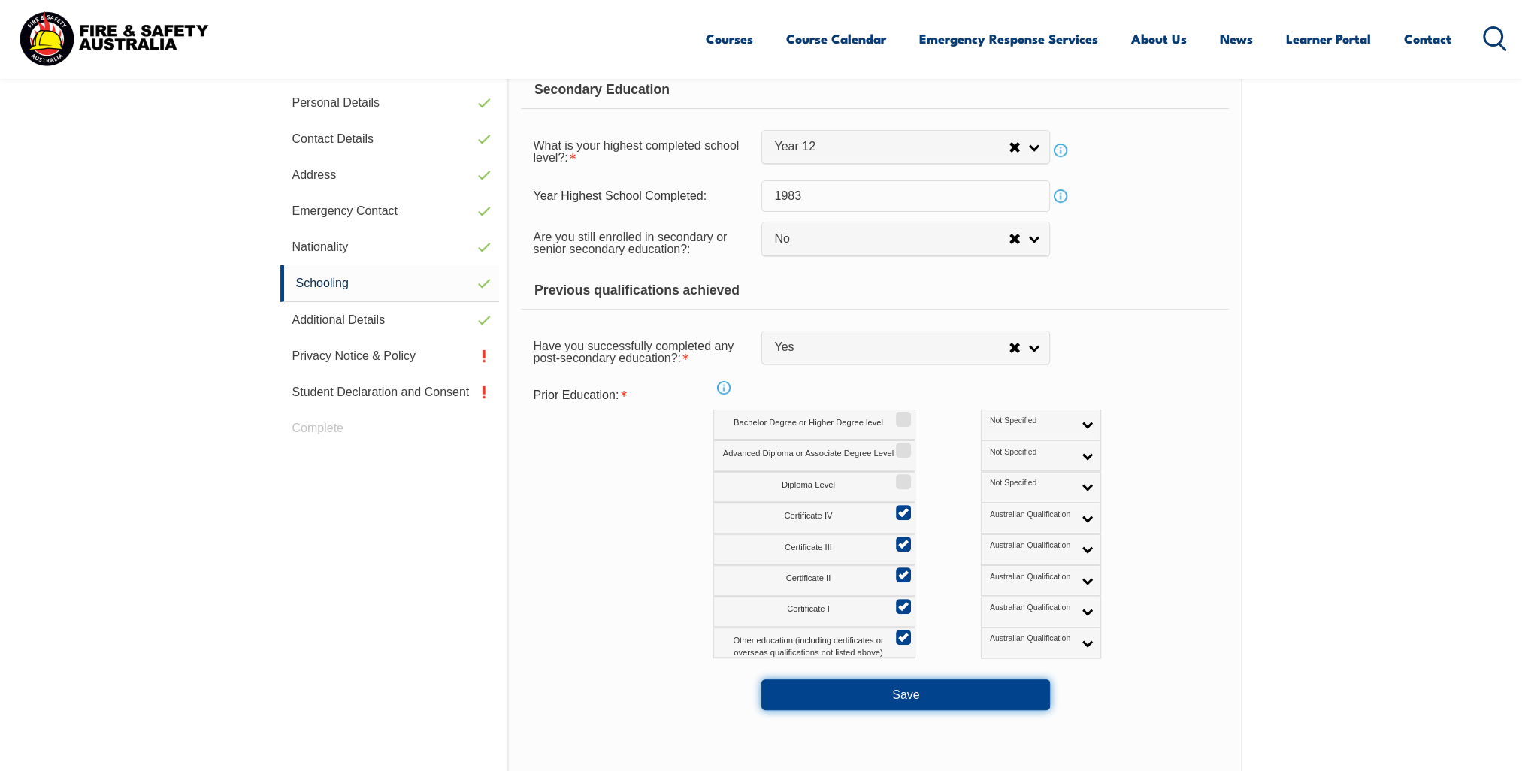
drag, startPoint x: 897, startPoint y: 700, endPoint x: 873, endPoint y: 725, distance: 35.1
click at [897, 700] on button "Save" at bounding box center [905, 694] width 289 height 30
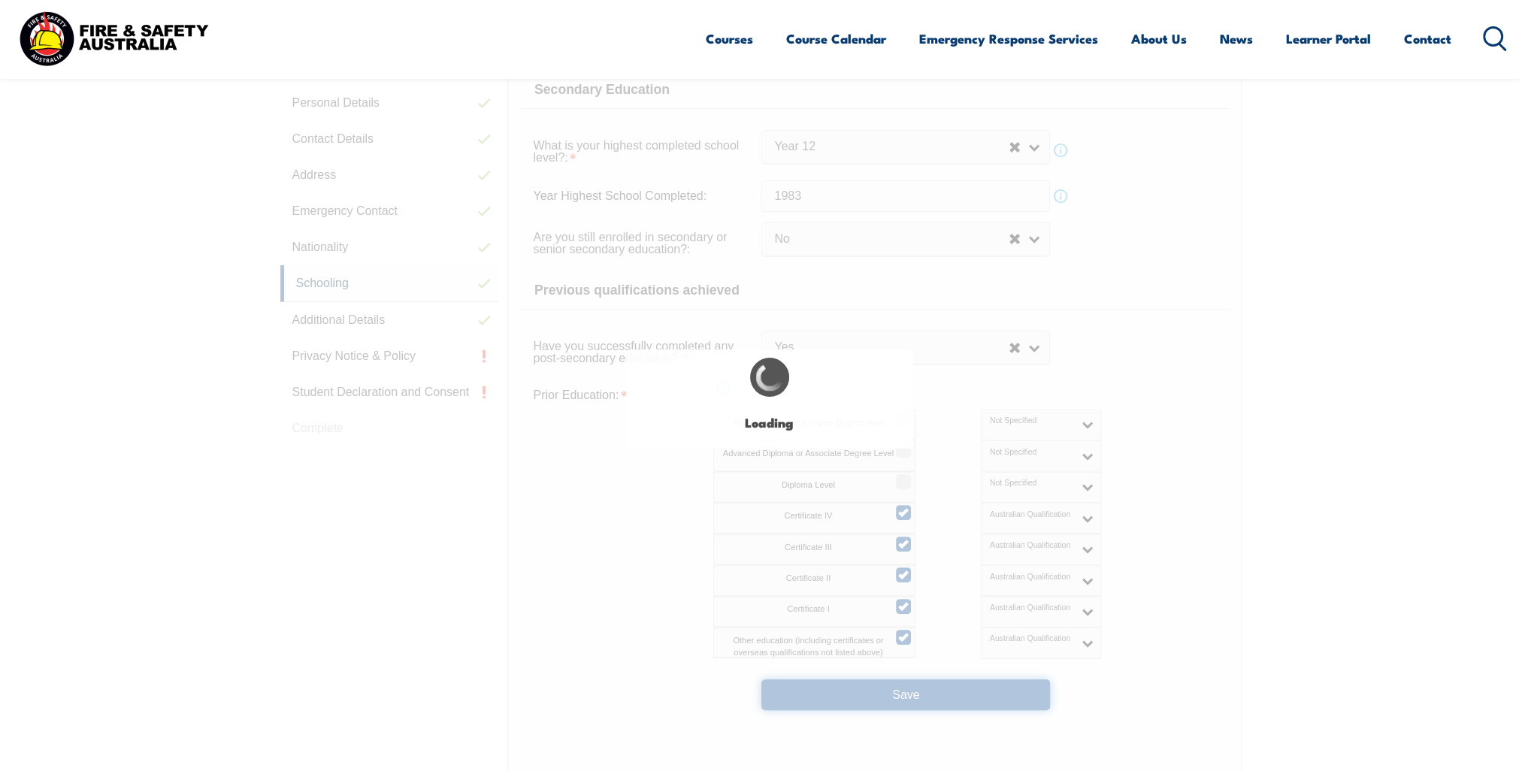
select select "false"
select select
select select "false"
select select "true"
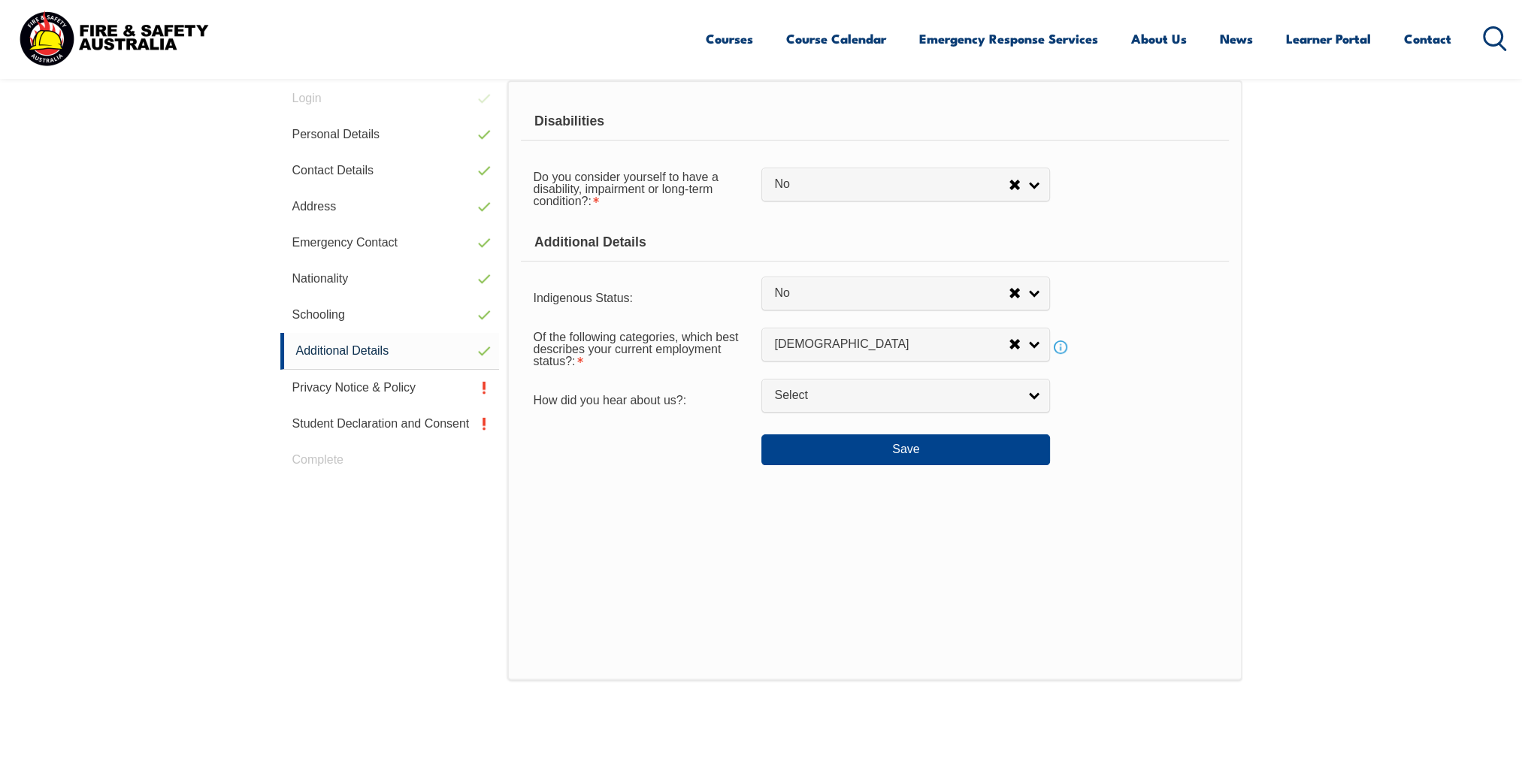
scroll to position [409, 0]
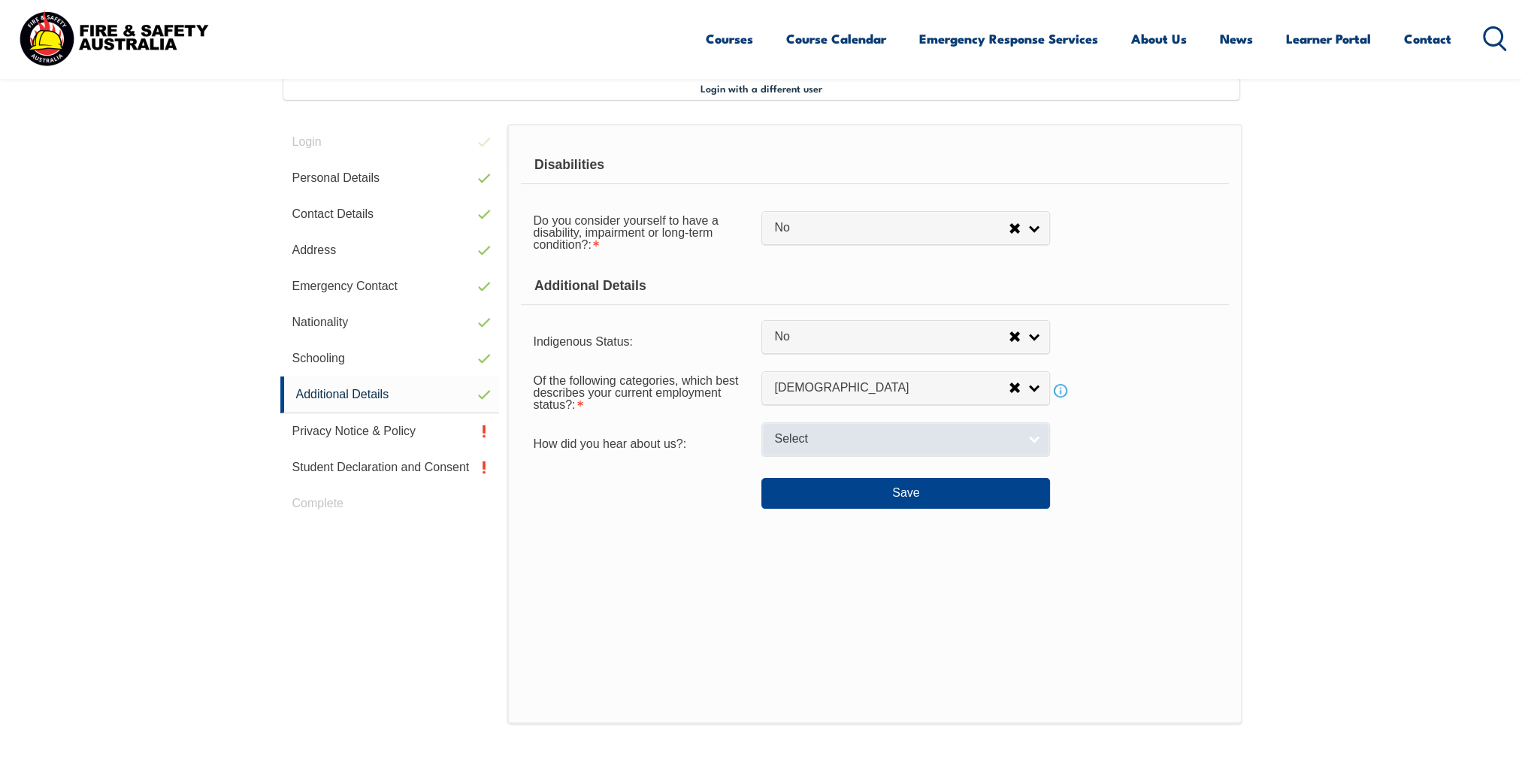
click at [969, 447] on link "Select" at bounding box center [905, 439] width 289 height 34
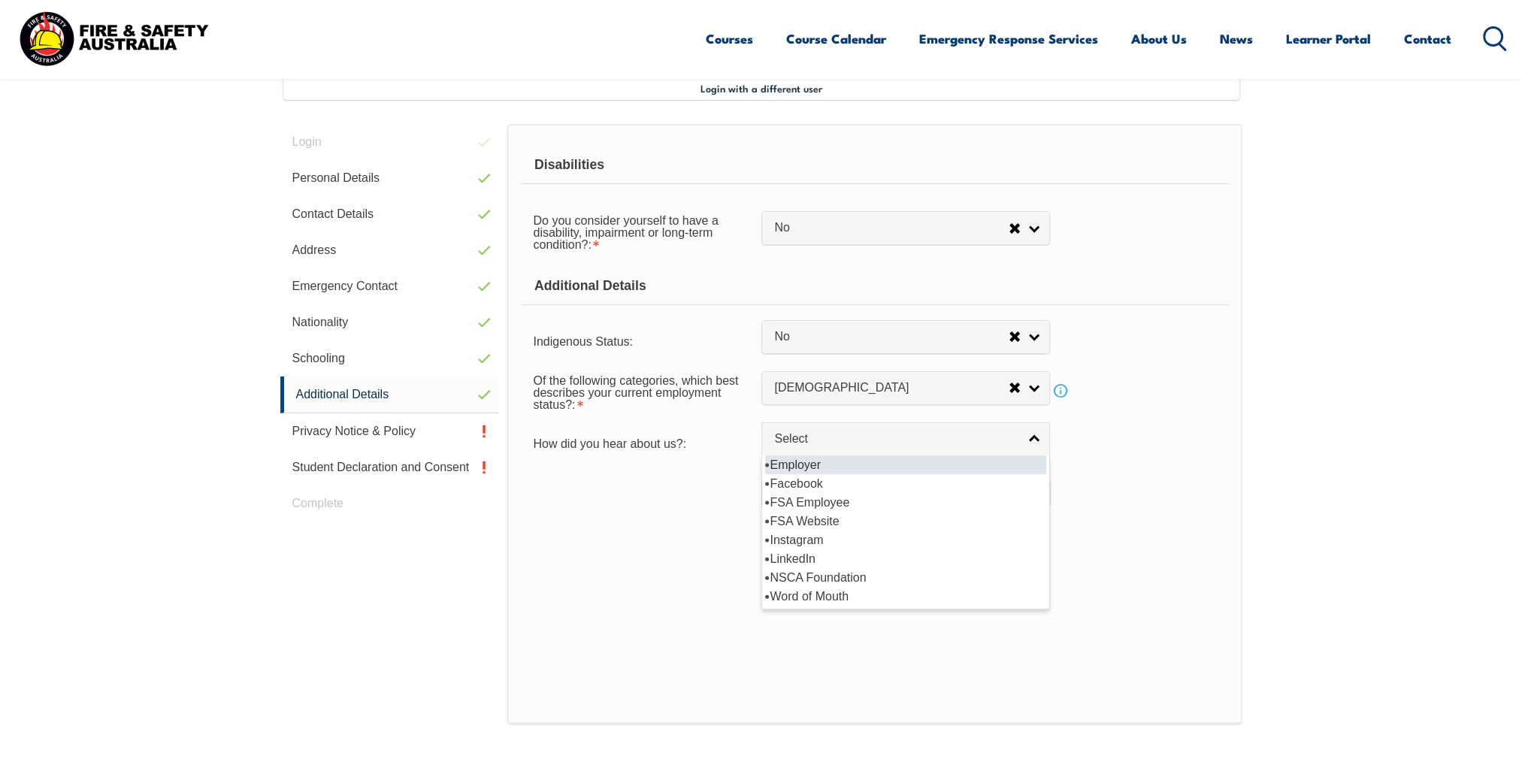
click at [815, 461] on li "Employer" at bounding box center [905, 464] width 281 height 19
select select "8019"
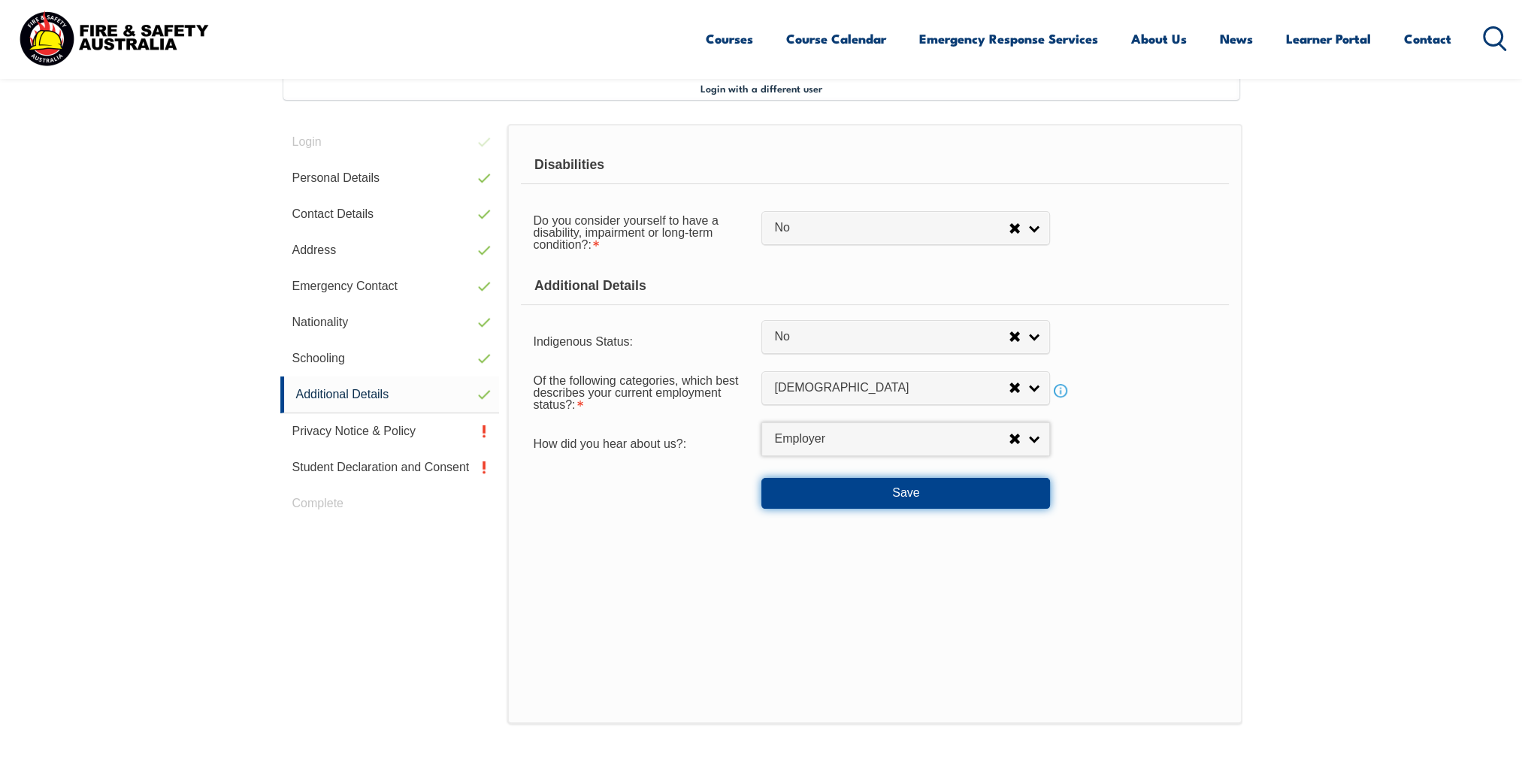
click at [893, 495] on button "Save" at bounding box center [905, 493] width 289 height 30
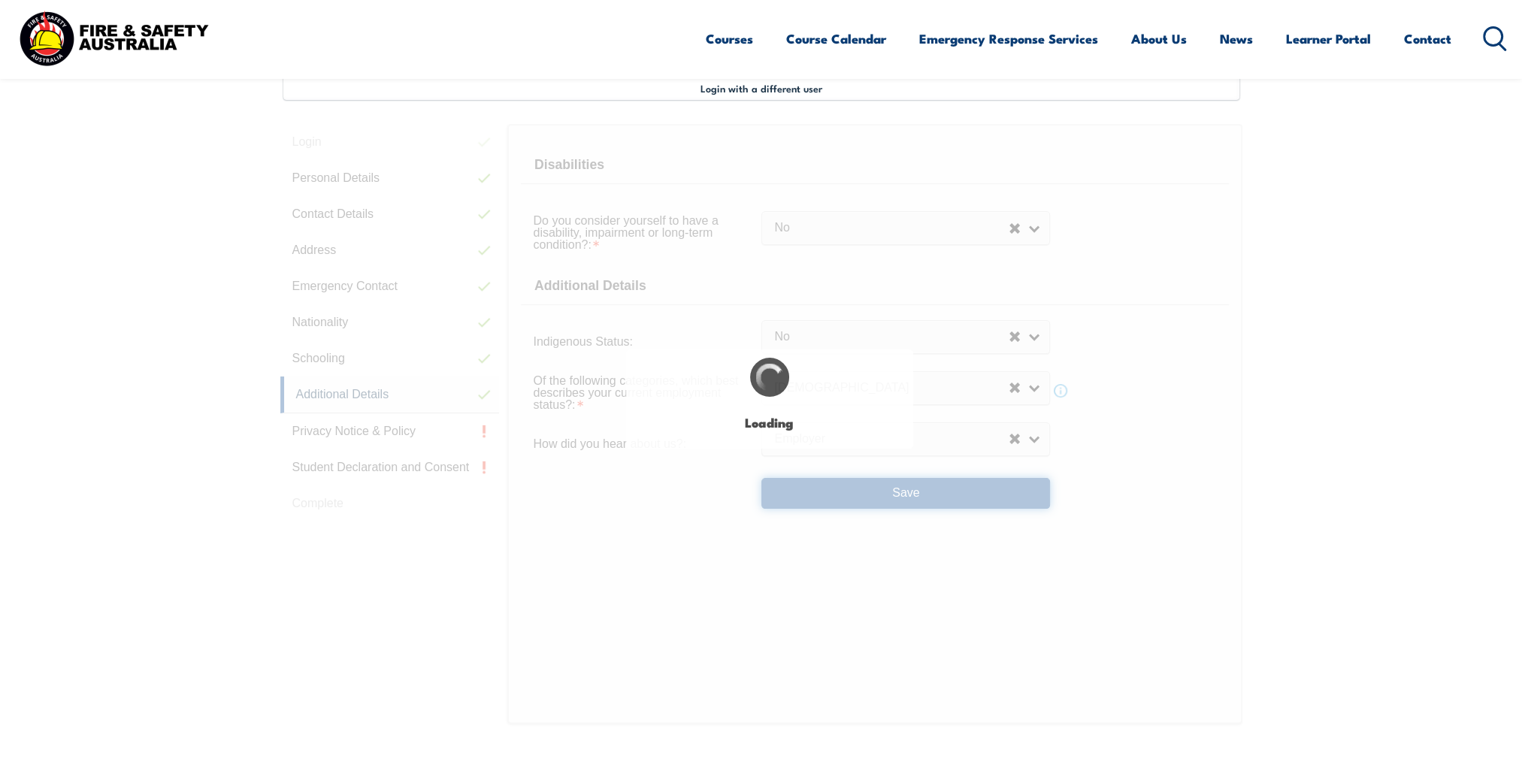
select select "false"
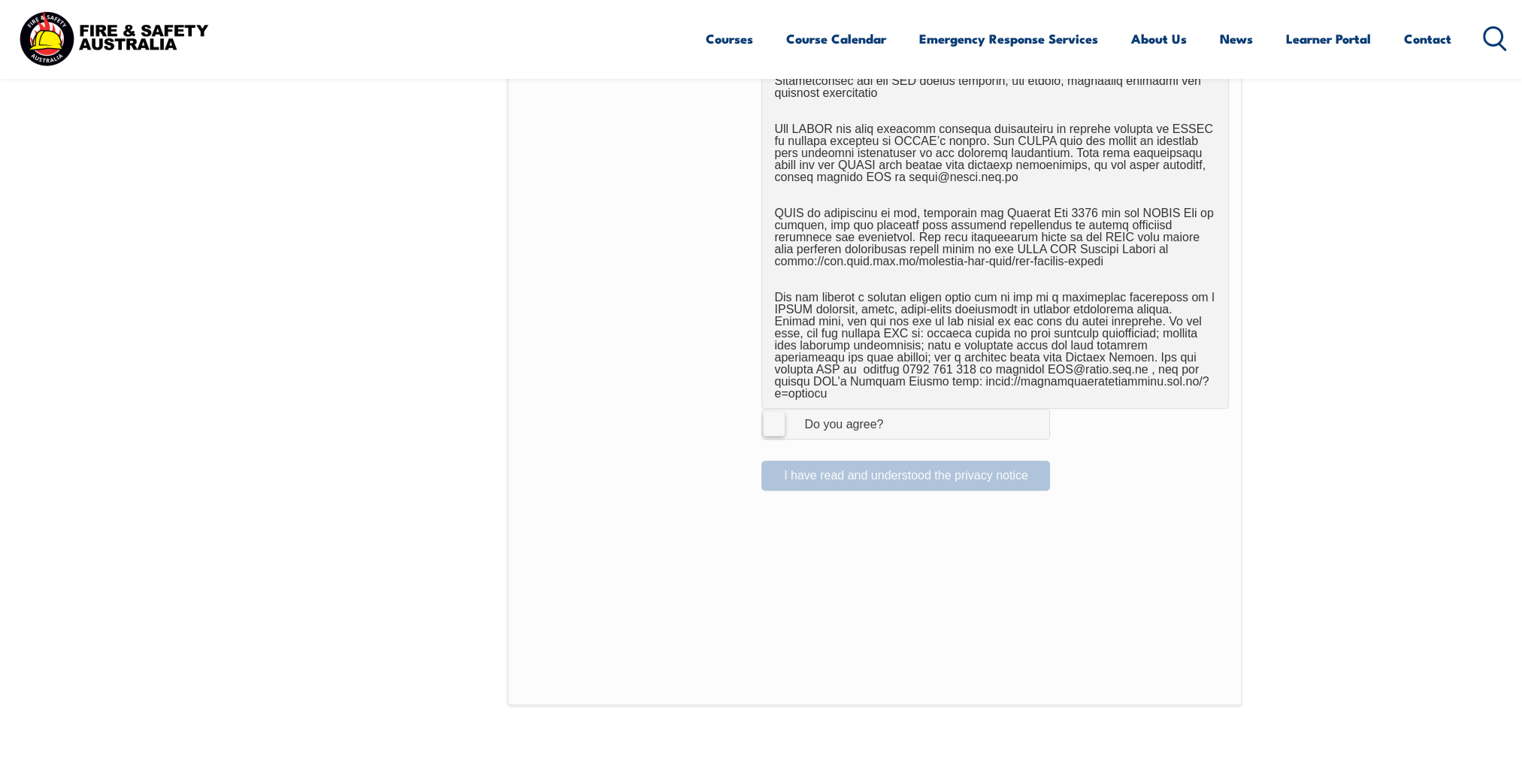
scroll to position [860, 0]
click at [773, 416] on label "I Agree Do you agree?" at bounding box center [905, 426] width 289 height 30
click at [895, 416] on input "I Agree Do you agree?" at bounding box center [908, 426] width 26 height 29
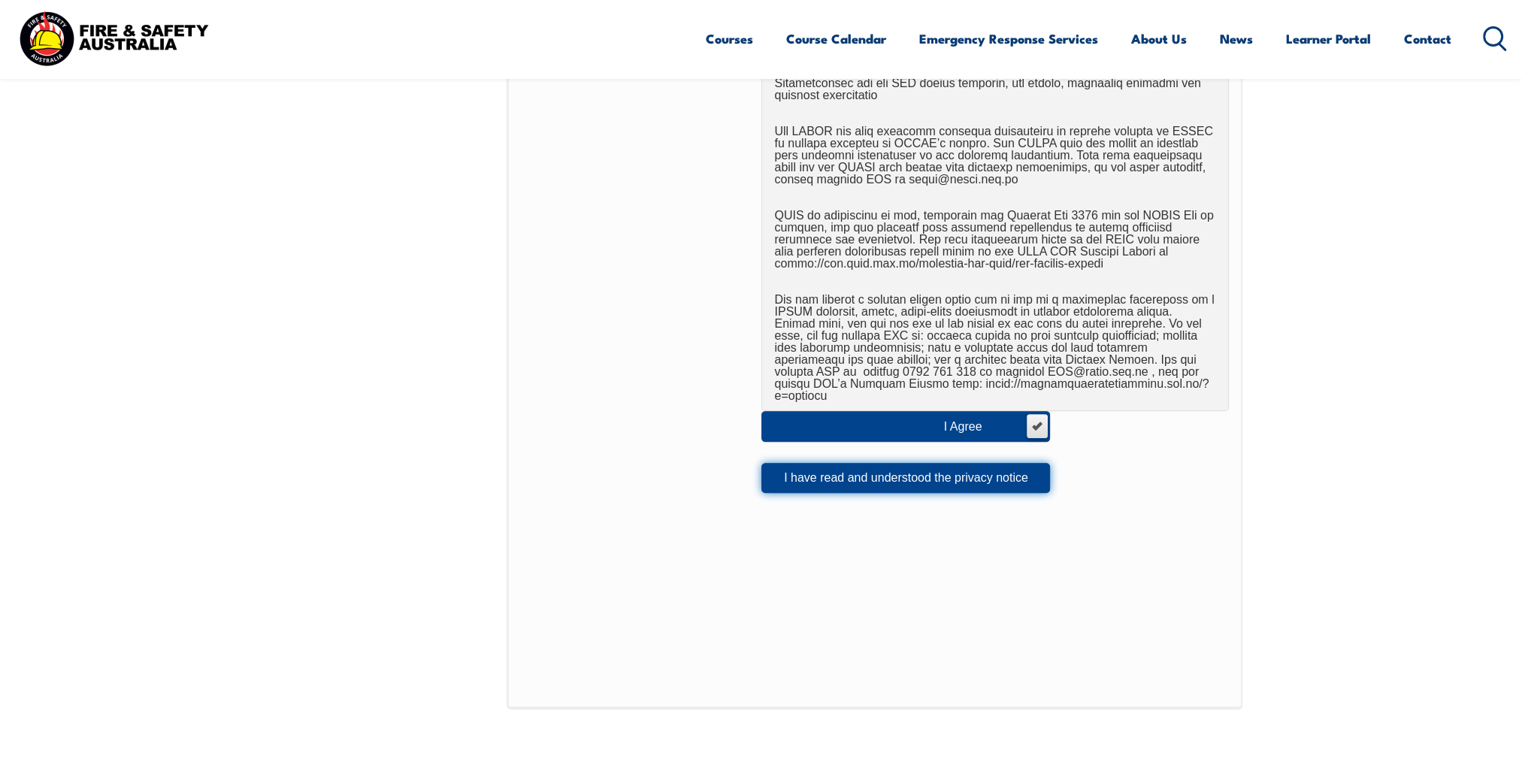
click at [873, 463] on button "I have read and understood the privacy notice" at bounding box center [905, 478] width 289 height 30
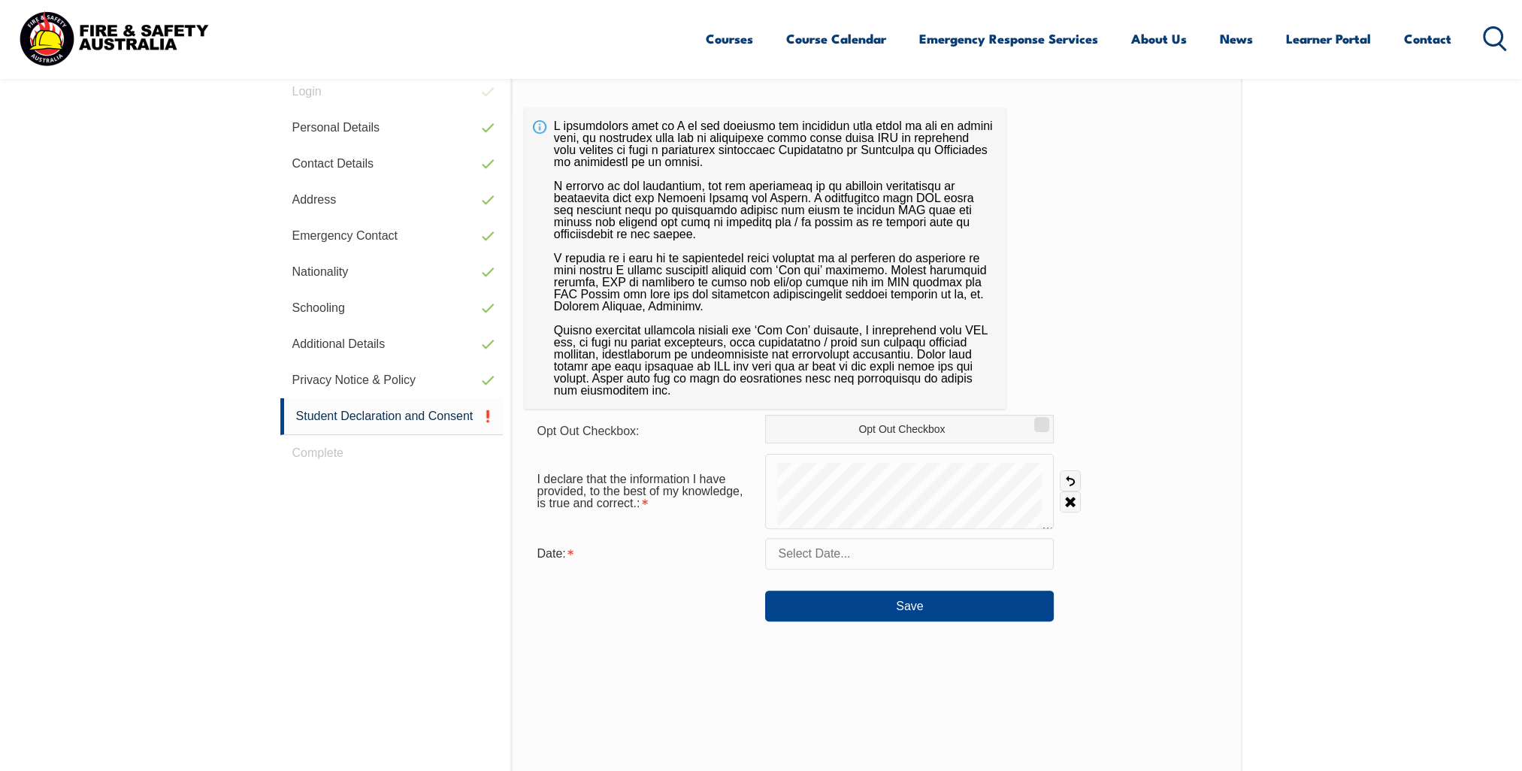
scroll to position [409, 0]
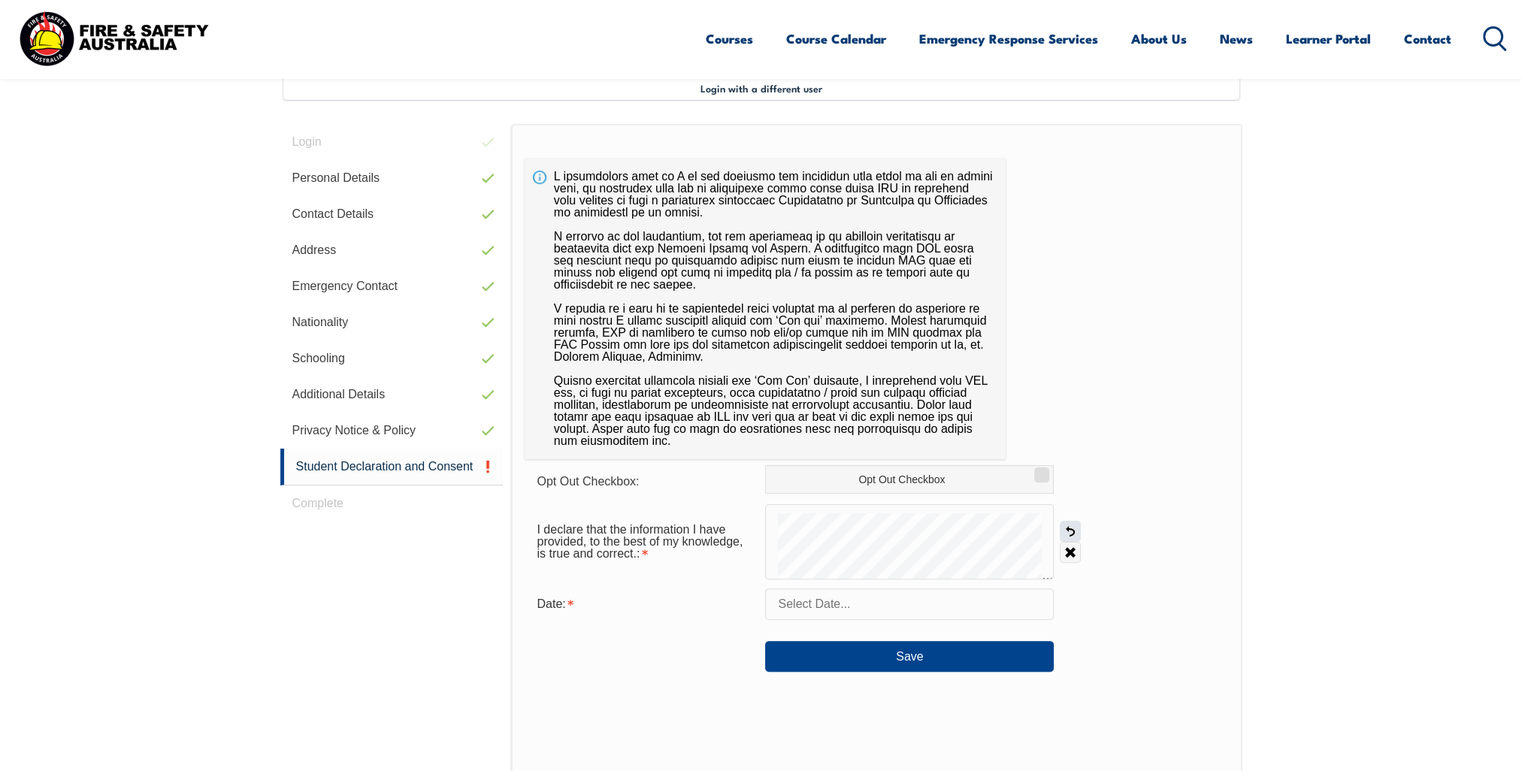
click at [1070, 530] on link "Undo" at bounding box center [1069, 531] width 21 height 21
click at [820, 609] on input "text" at bounding box center [909, 604] width 289 height 32
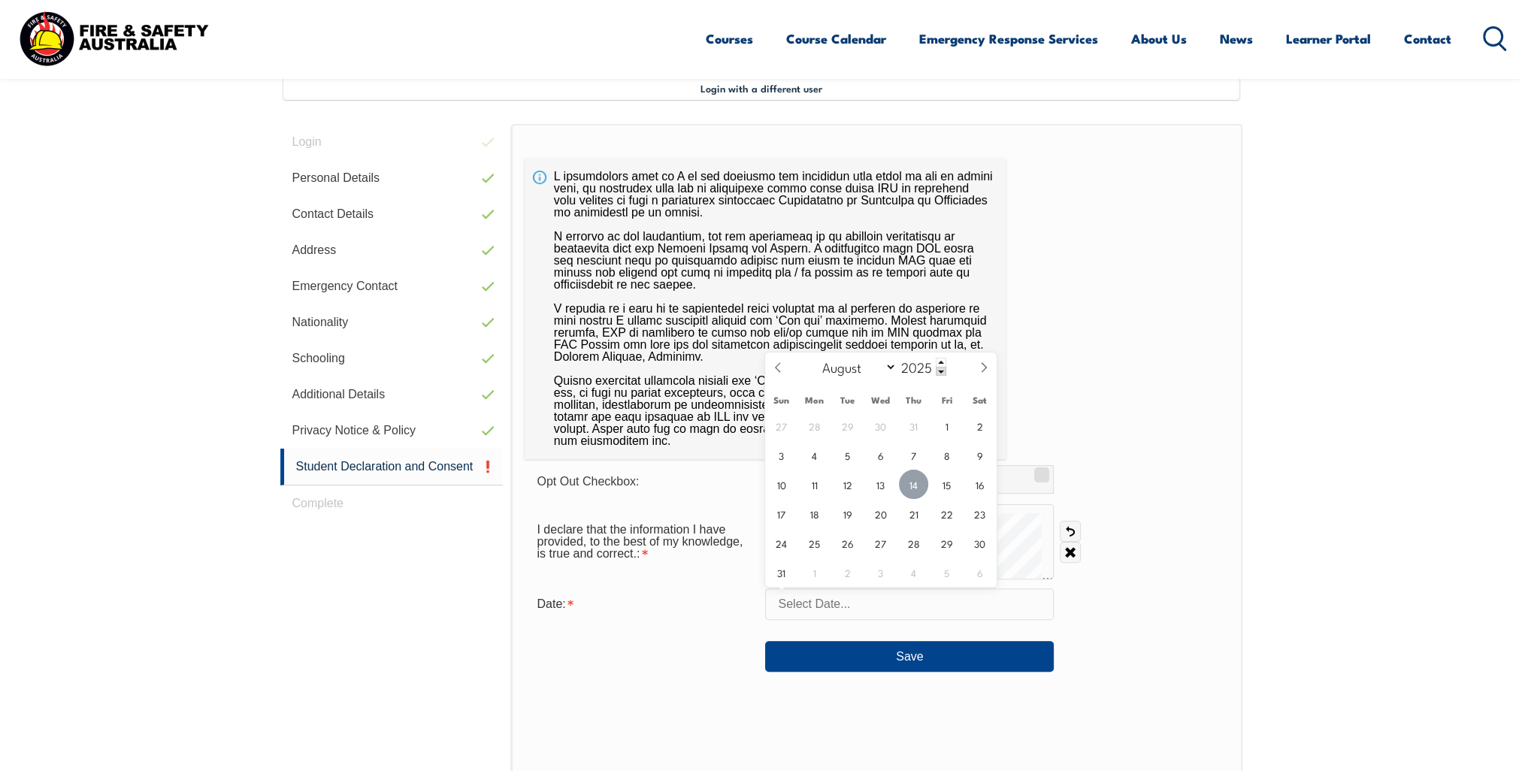
click at [911, 491] on span "14" at bounding box center [913, 484] width 29 height 29
type input "[DATE]"
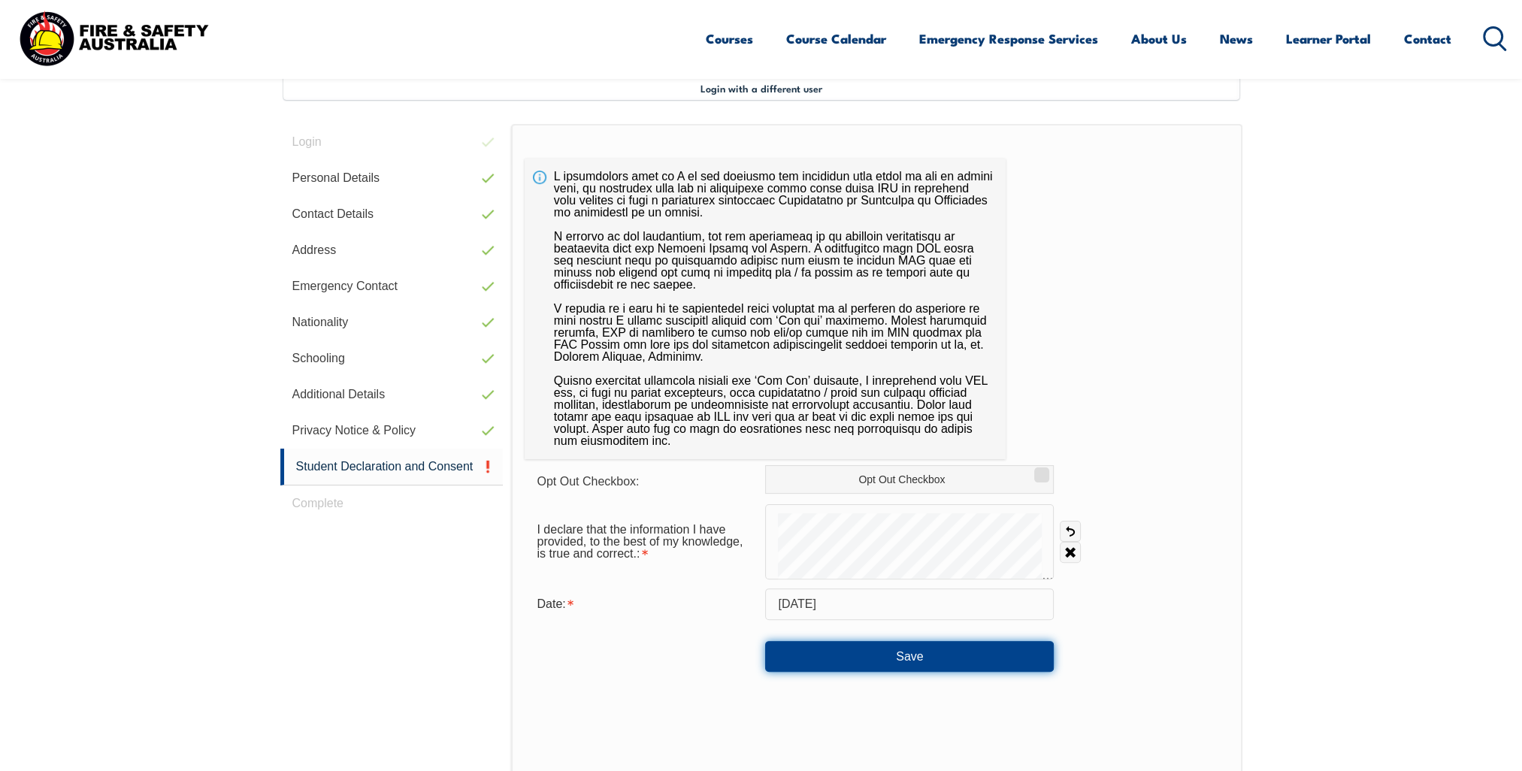
click at [908, 654] on button "Save" at bounding box center [909, 656] width 289 height 30
